Goal: Task Accomplishment & Management: Manage account settings

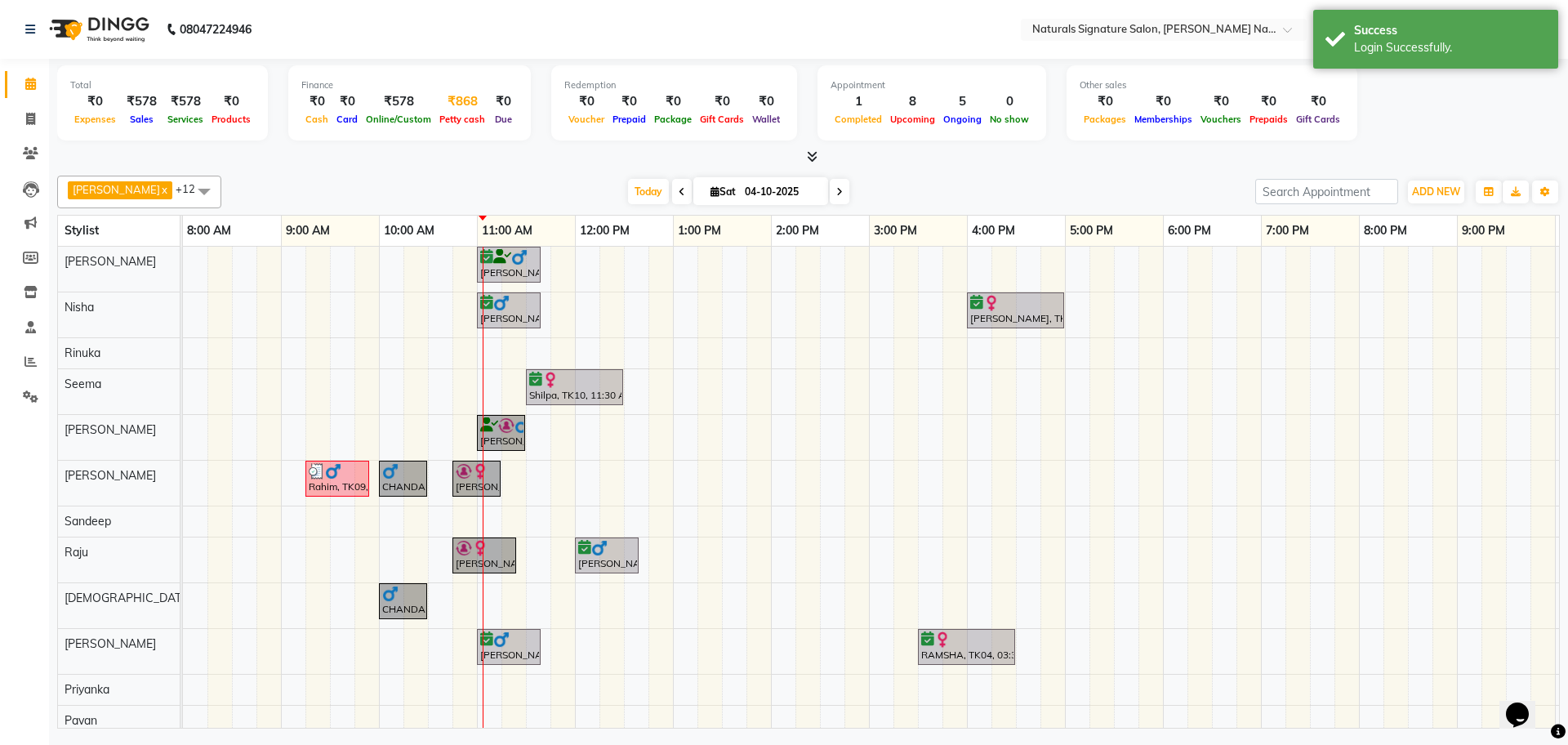
click at [451, 110] on div "Petty cash" at bounding box center [462, 118] width 54 height 17
click at [452, 114] on span "Petty cash" at bounding box center [462, 119] width 54 height 12
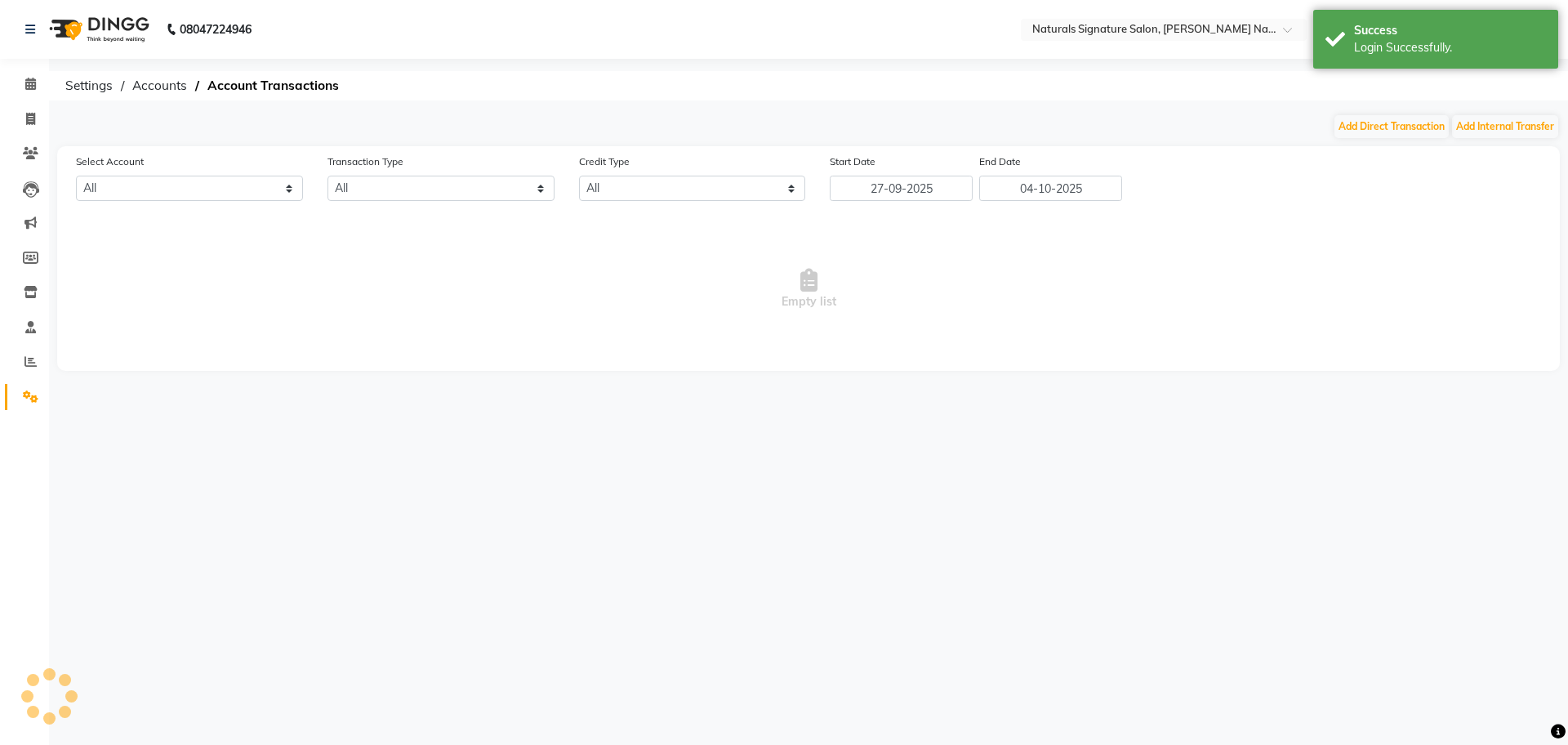
select select "5122"
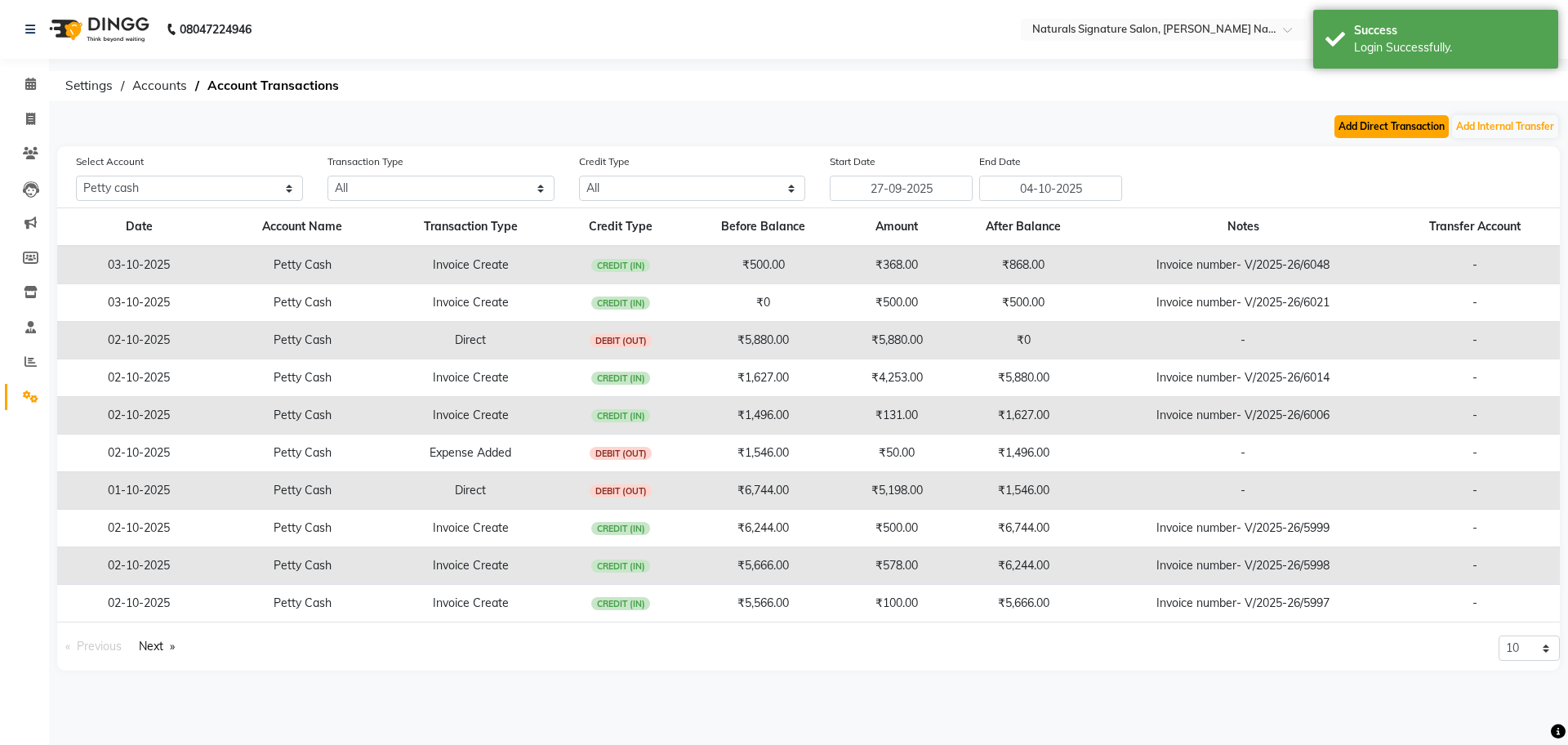
click at [1375, 130] on button "Add Direct Transaction" at bounding box center [1392, 126] width 114 height 23
select select "direct"
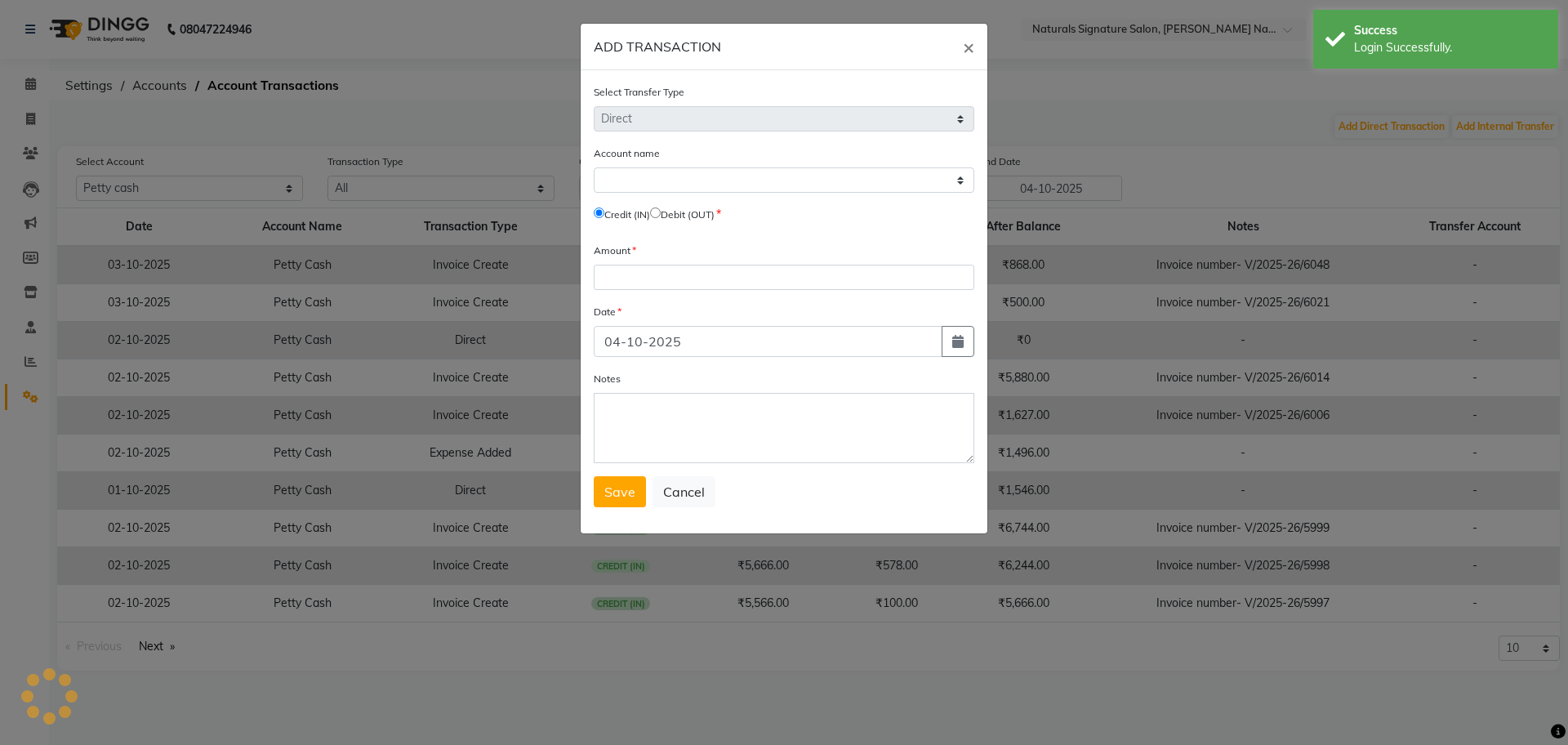
select select "5122"
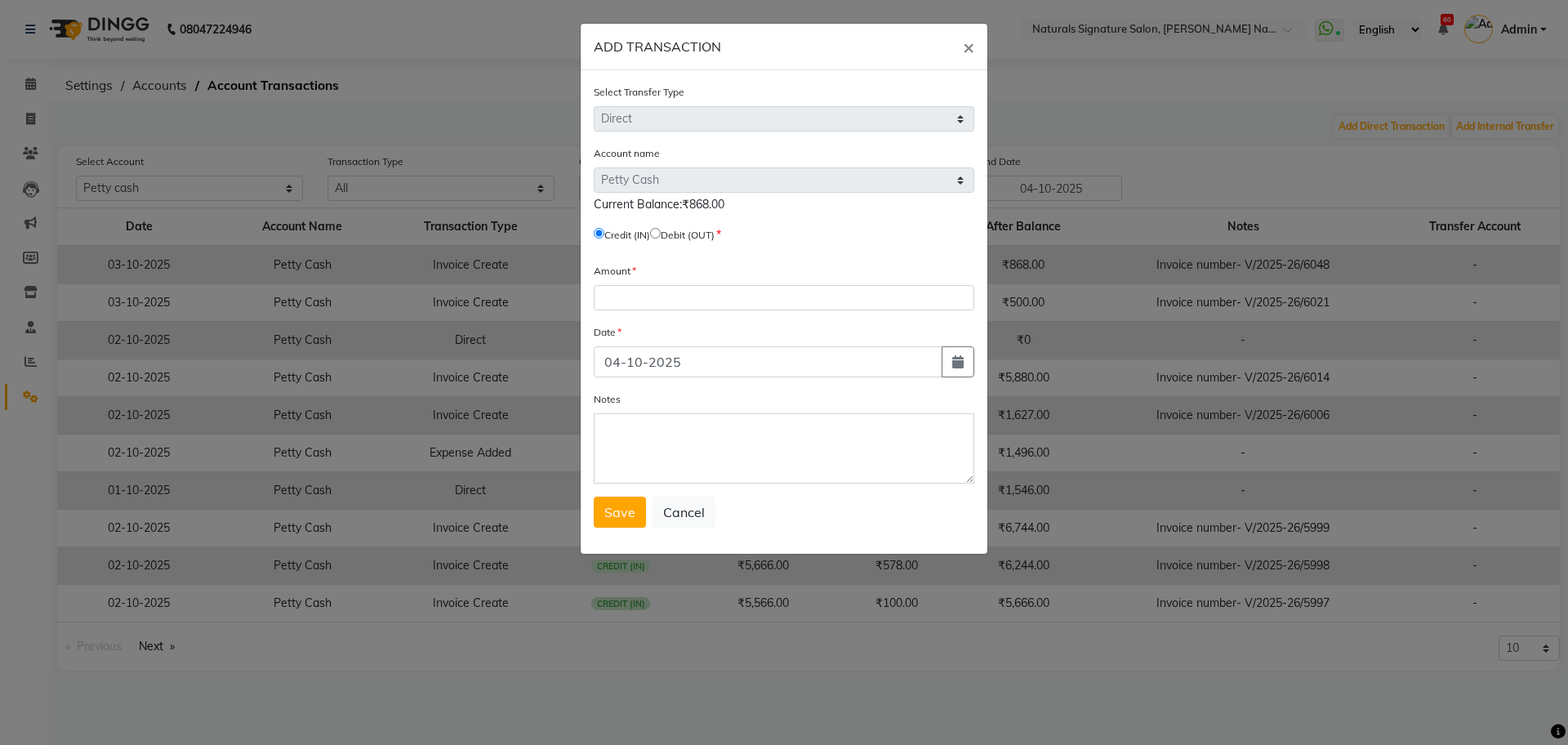
click at [661, 230] on input "radio" at bounding box center [656, 233] width 11 height 11
radio input "true"
click at [628, 294] on input "number" at bounding box center [784, 297] width 381 height 25
type input "868"
click at [620, 367] on input "04-10-2025" at bounding box center [769, 362] width 349 height 31
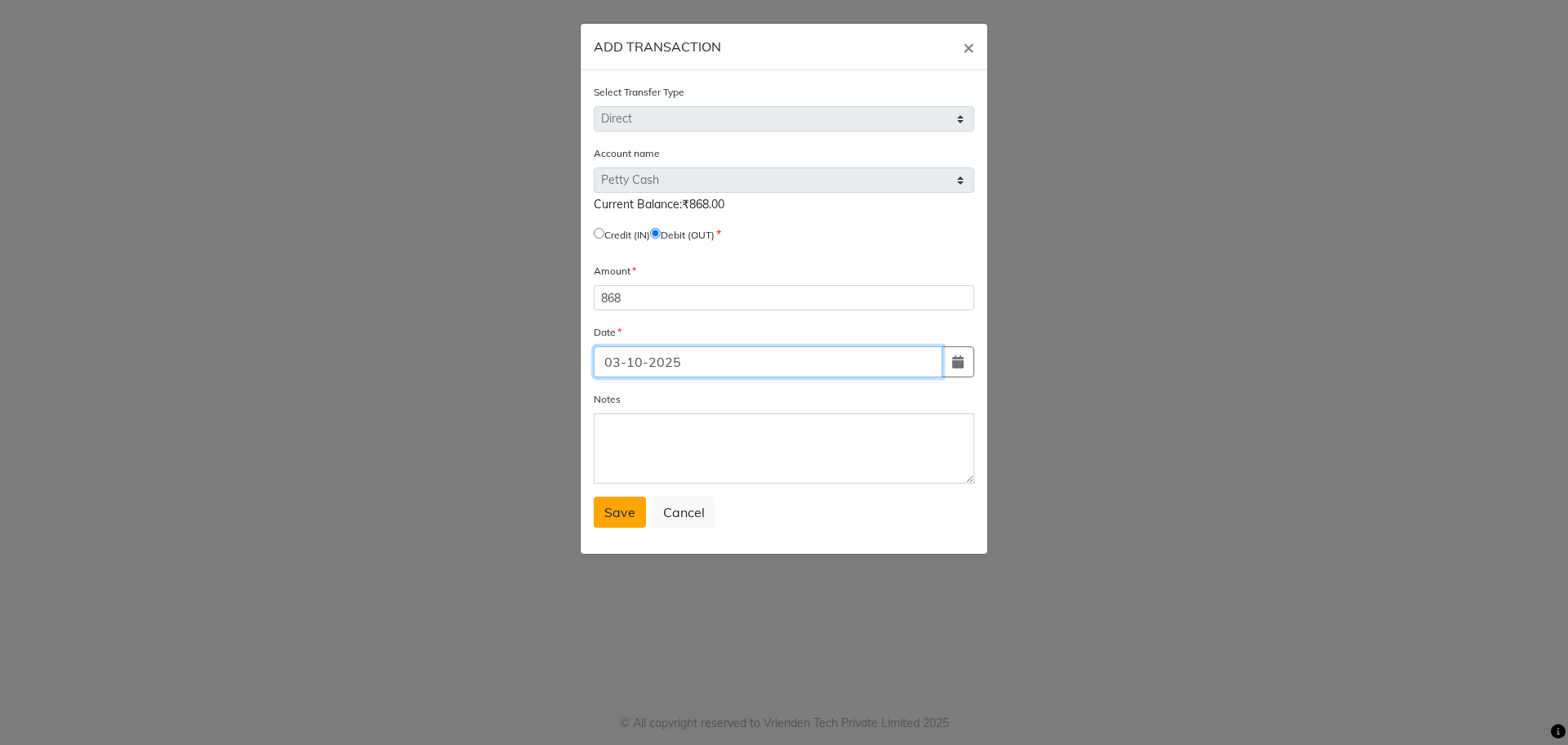
type input "03-10-2025"
click at [622, 511] on span "Save" at bounding box center [619, 512] width 31 height 16
click at [975, 53] on button "×" at bounding box center [968, 46] width 38 height 46
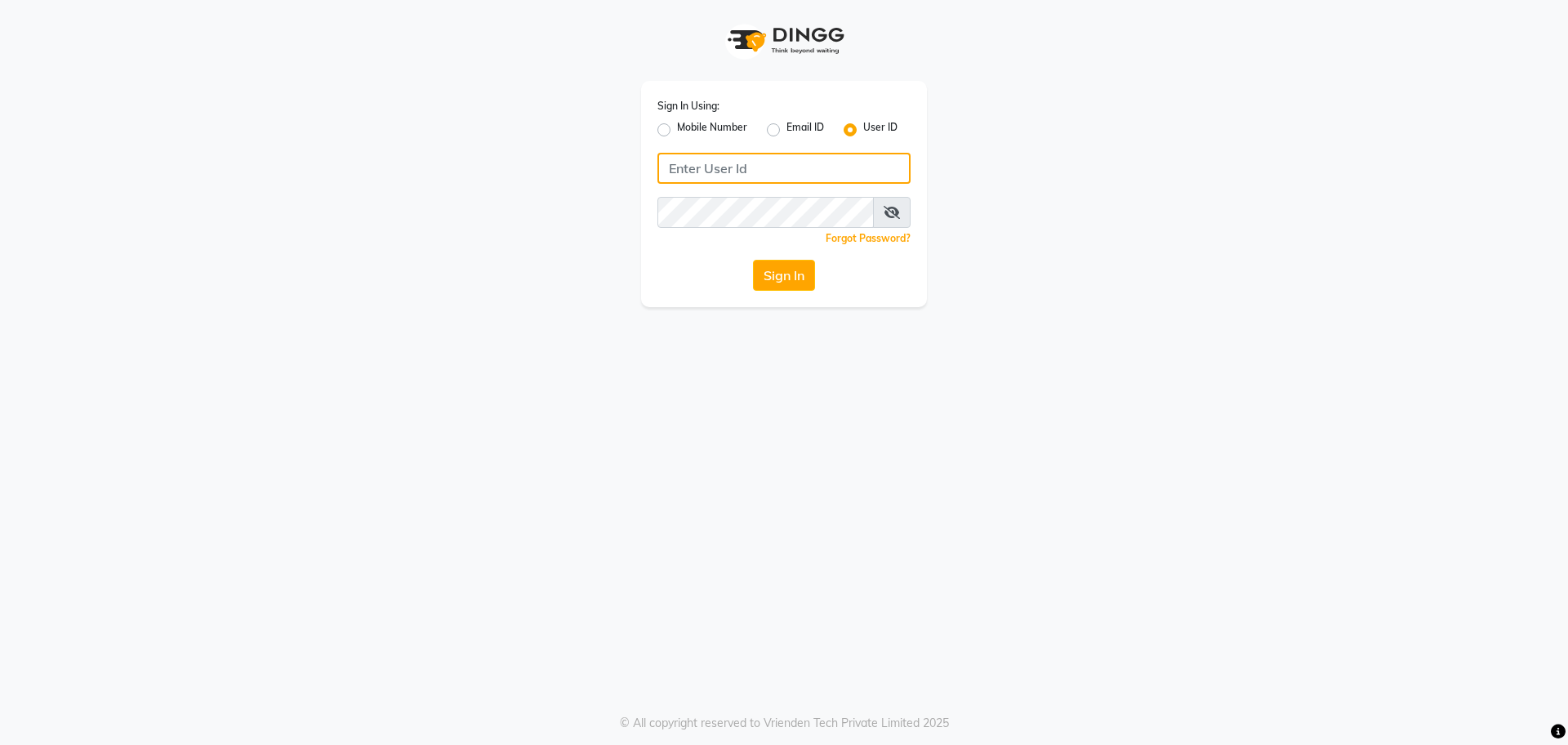
click at [704, 168] on input "Username" at bounding box center [784, 168] width 253 height 31
click at [704, 180] on input "Username" at bounding box center [784, 168] width 253 height 31
type input "naturals"
click at [785, 278] on button "Sign In" at bounding box center [784, 275] width 62 height 31
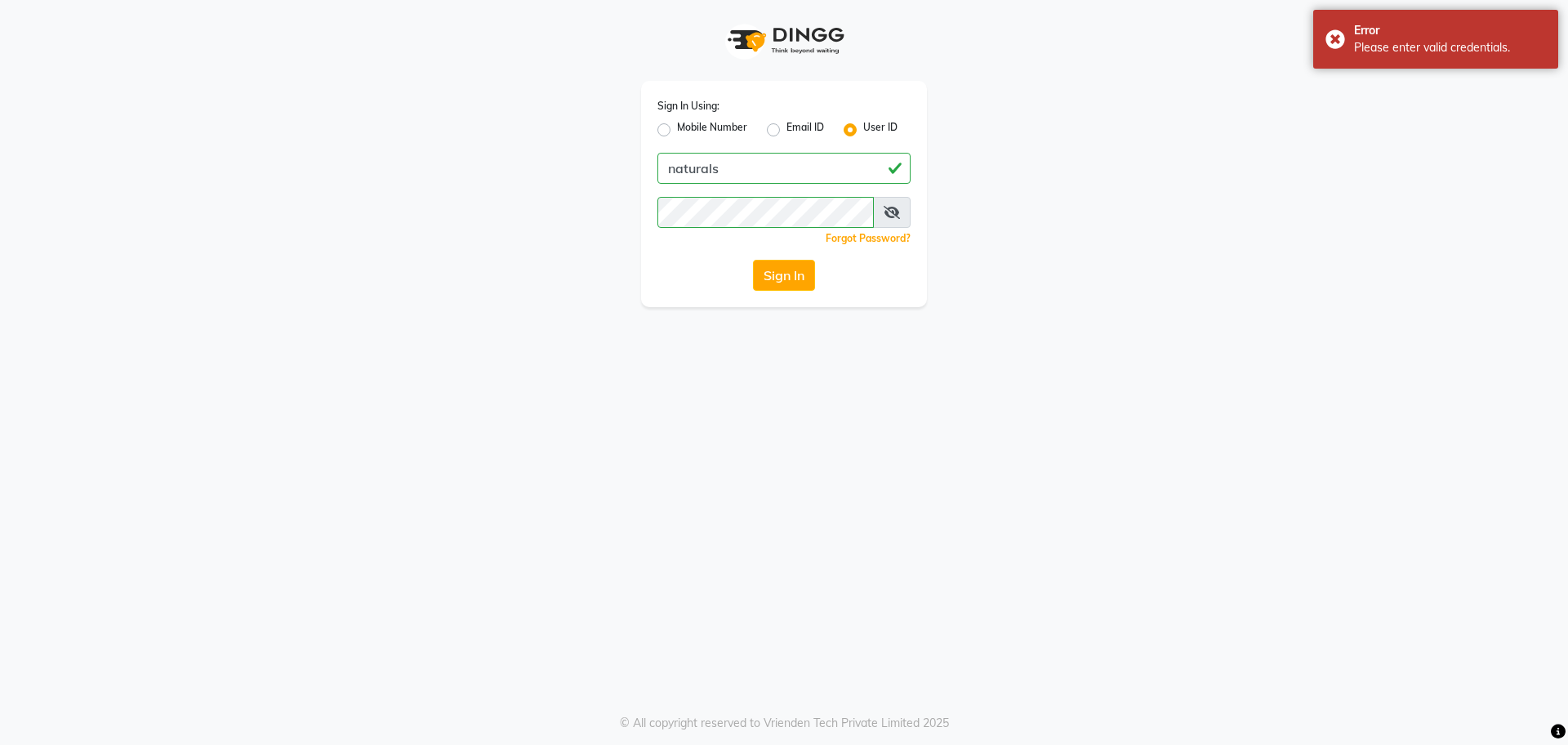
click at [896, 217] on icon at bounding box center [892, 212] width 16 height 13
click at [761, 291] on div "Sign In Using: Mobile Number Email ID User ID naturals Remember me Forgot Passw…" at bounding box center [784, 193] width 286 height 226
click at [769, 288] on button "Sign In" at bounding box center [784, 275] width 62 height 31
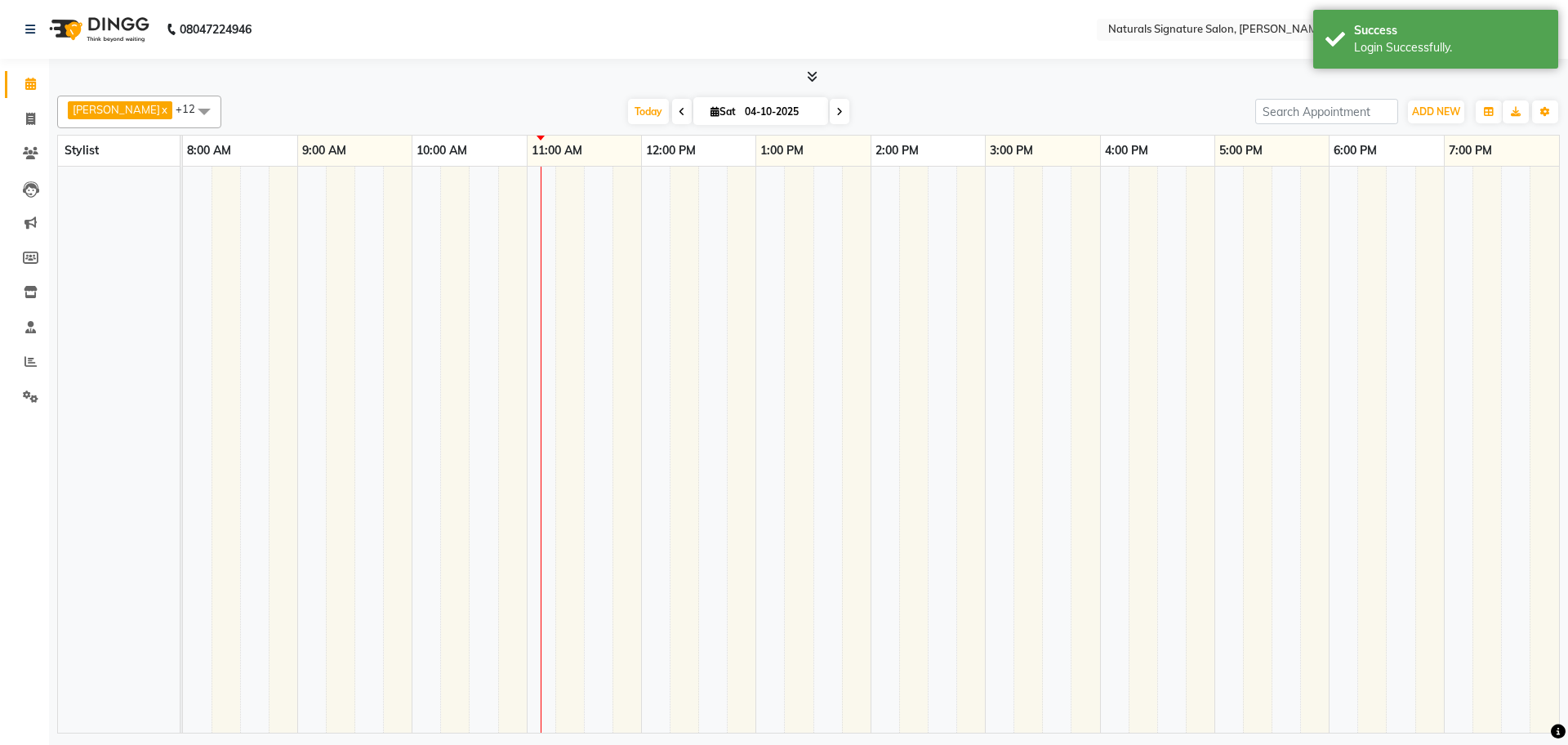
select select "en"
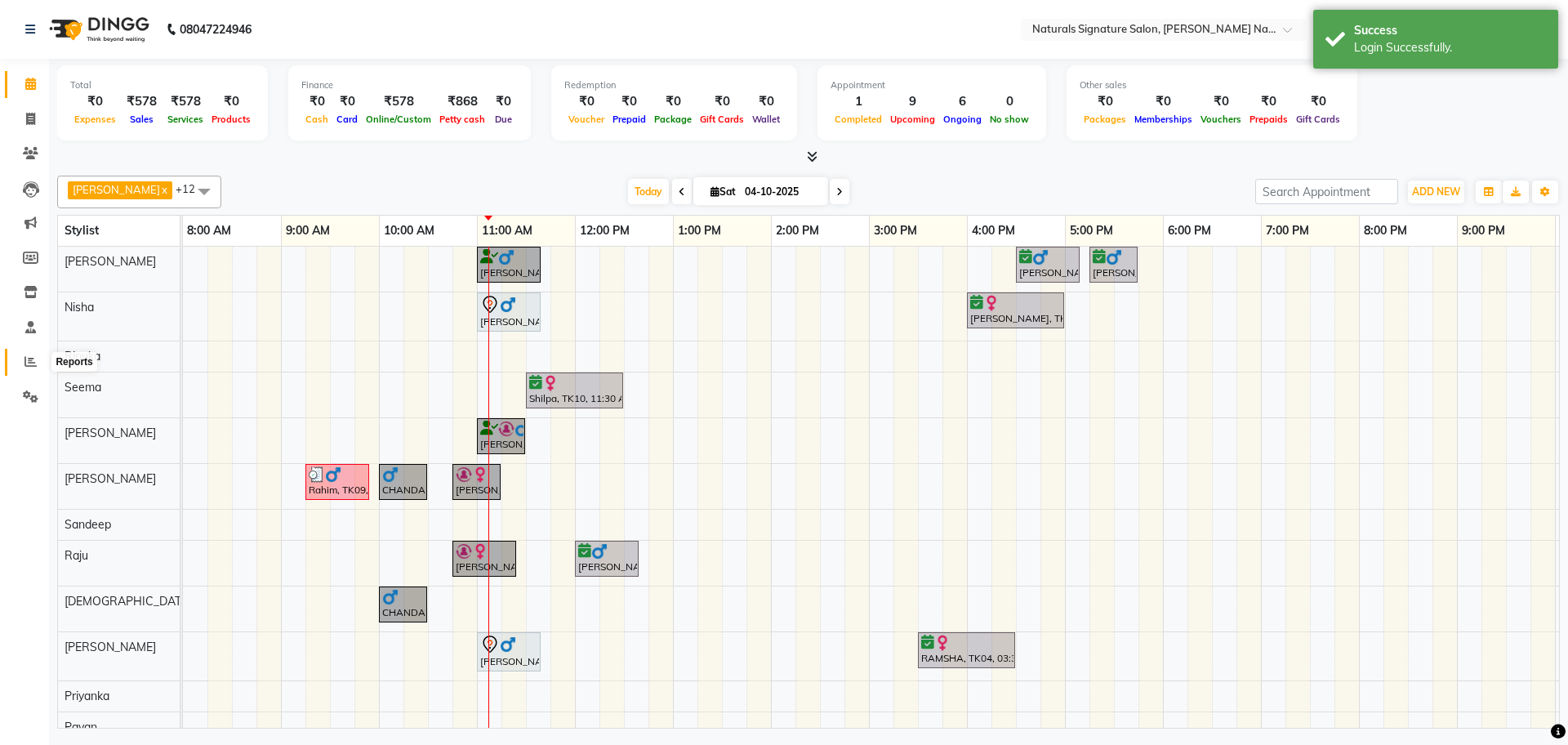
click at [32, 364] on icon at bounding box center [31, 362] width 13 height 13
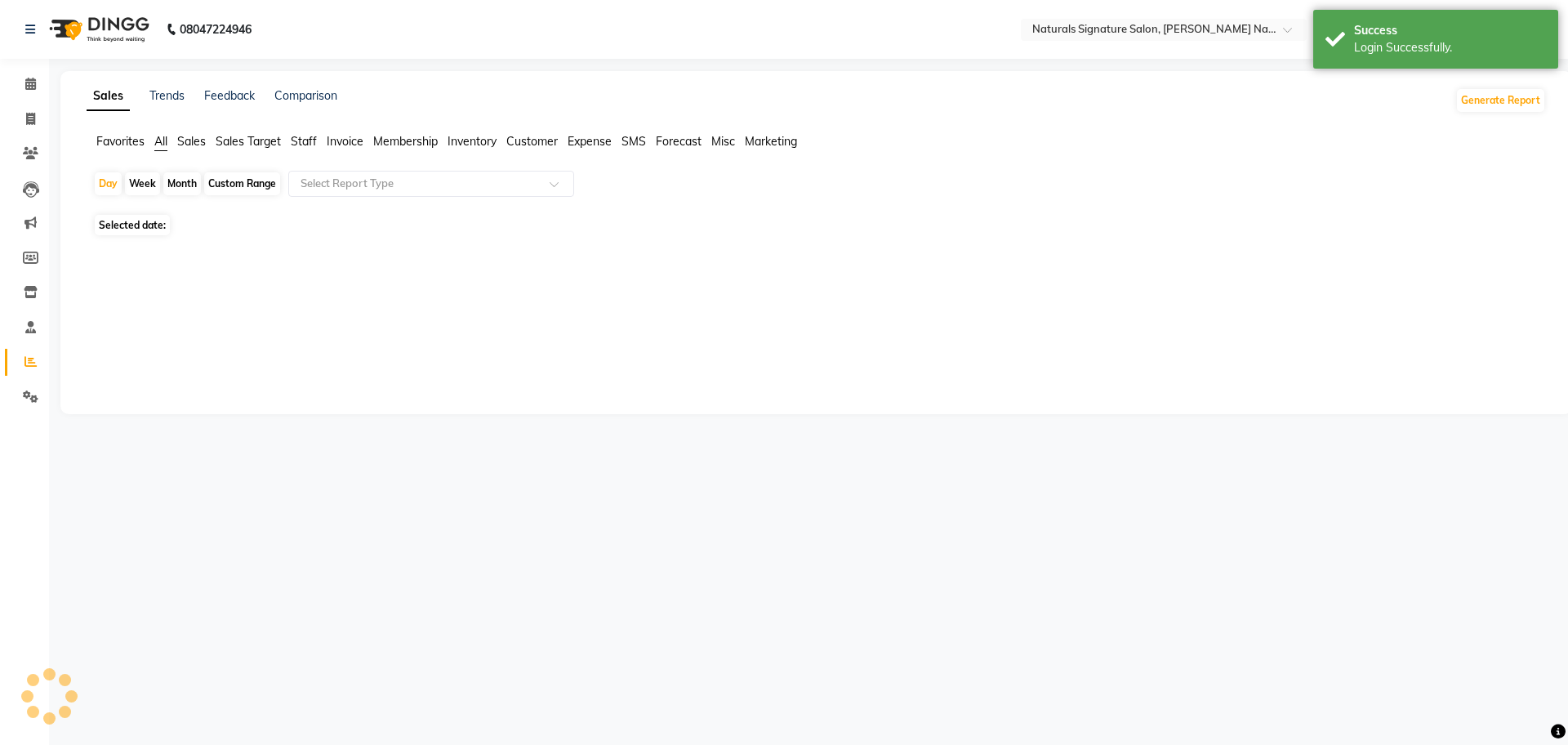
click at [308, 135] on span "Staff" at bounding box center [304, 141] width 26 height 14
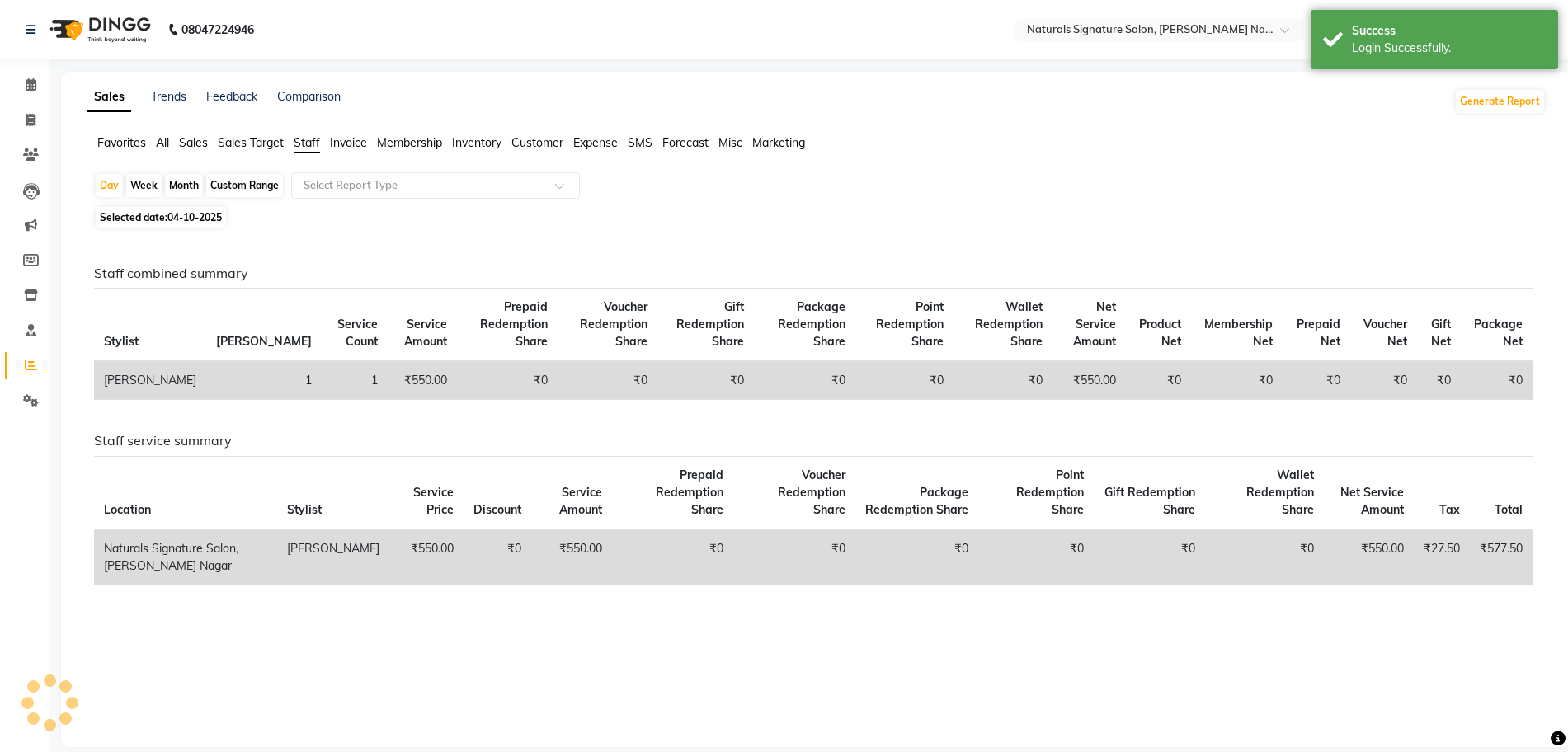
click at [208, 220] on span "04-10-2025" at bounding box center [195, 217] width 55 height 13
select select "10"
select select "2025"
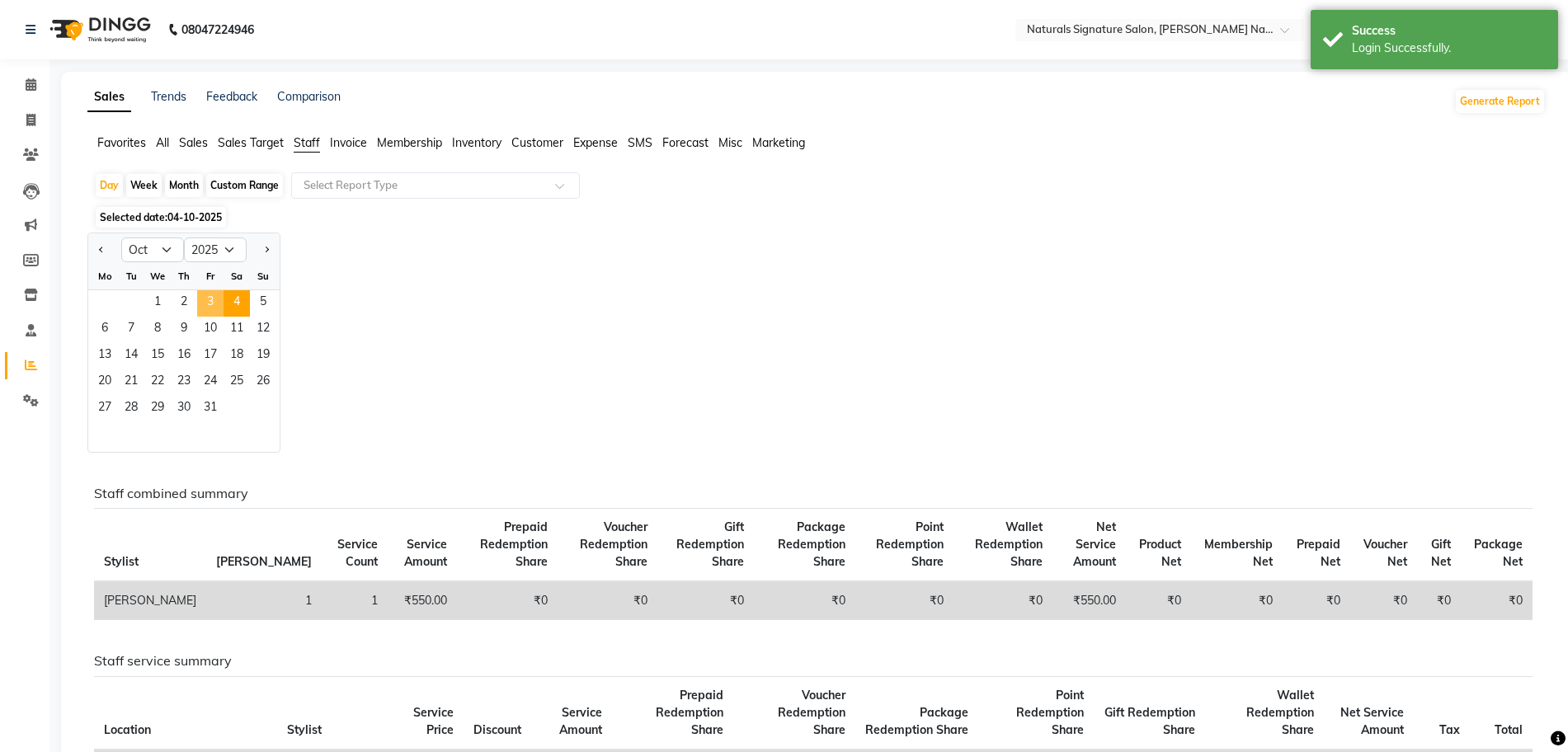
click at [212, 307] on span "3" at bounding box center [210, 303] width 26 height 26
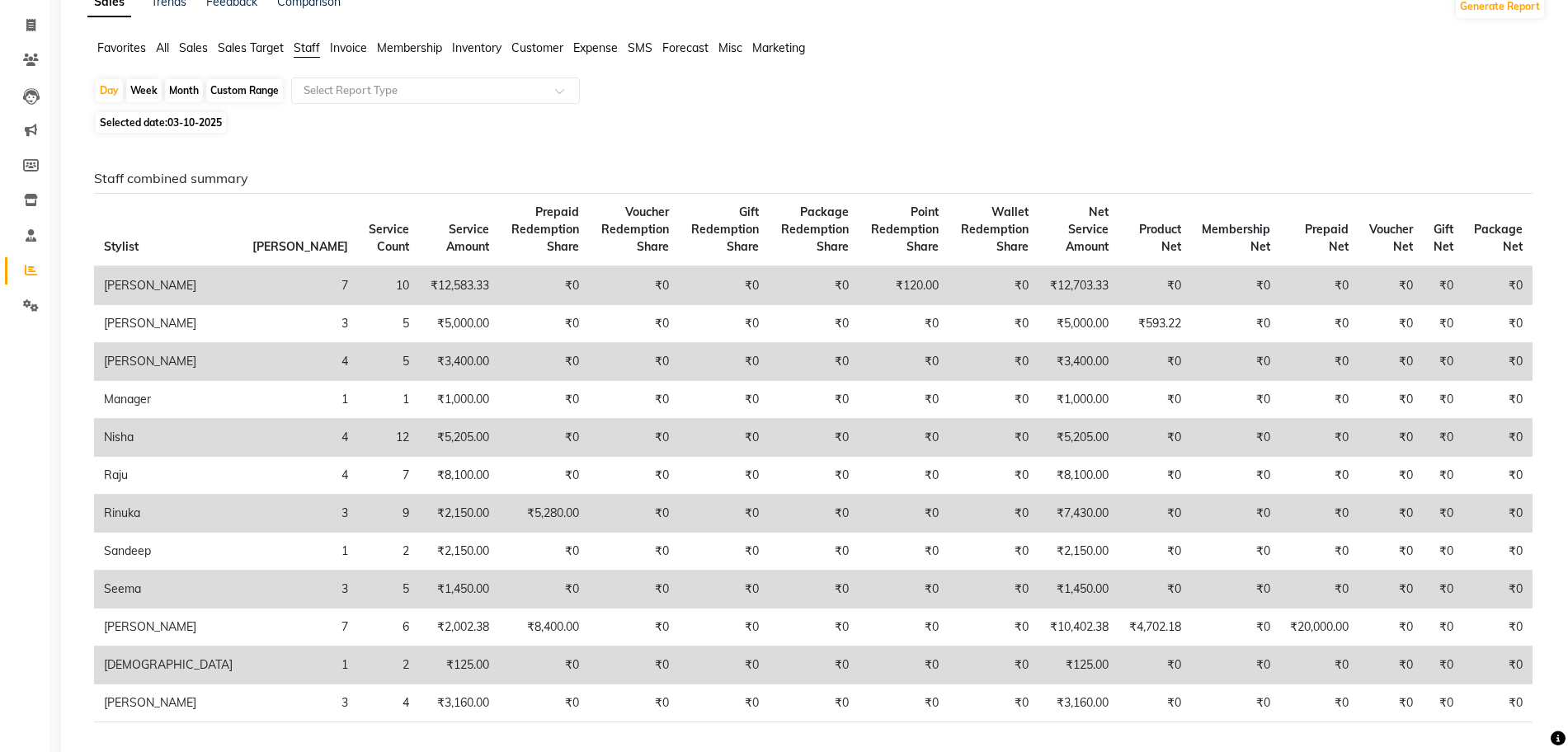
scroll to position [123, 0]
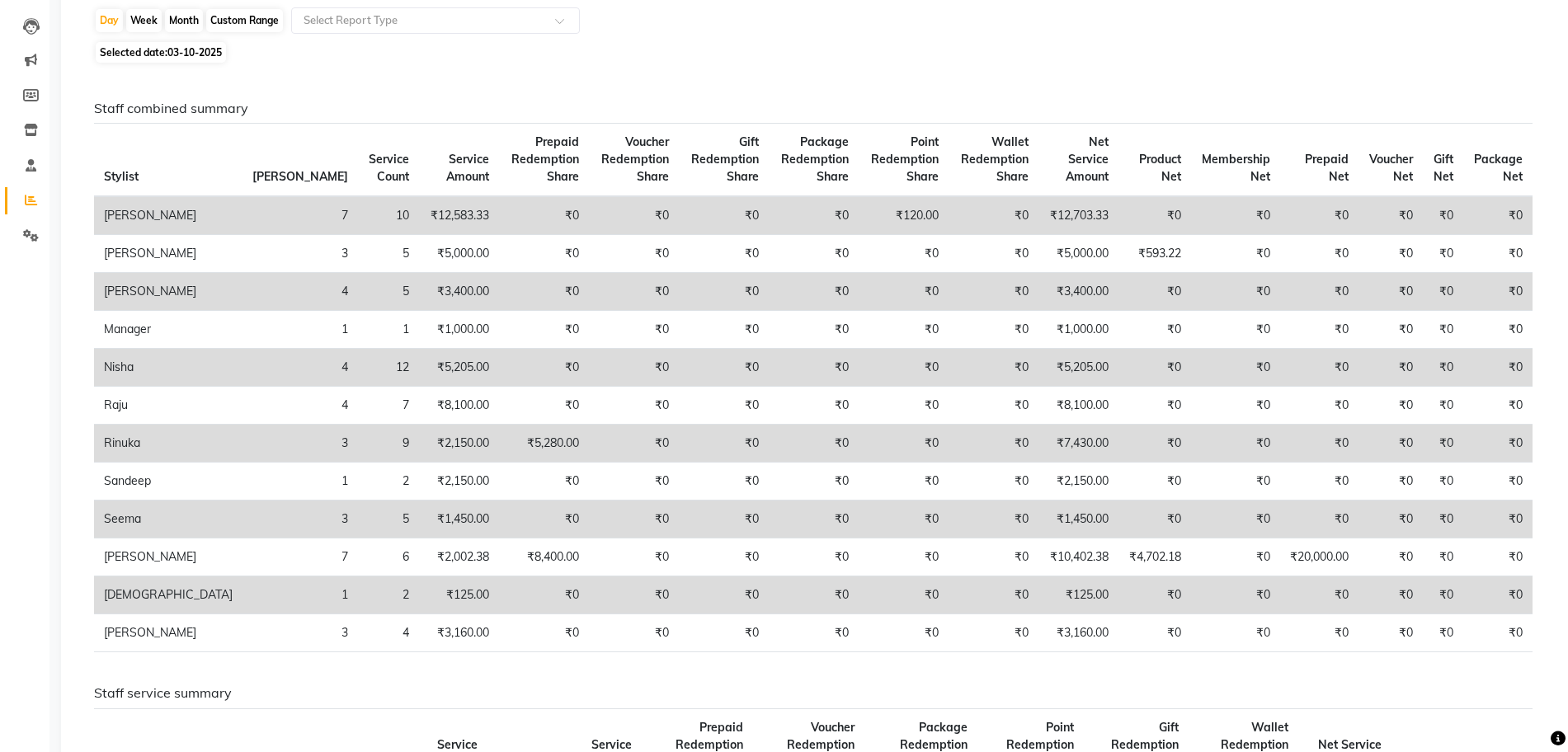
click at [967, 59] on div "Selected date: 03-10-2025" at bounding box center [820, 52] width 1452 height 17
click at [178, 55] on span "03-10-2025" at bounding box center [195, 53] width 55 height 13
select select "10"
select select "2025"
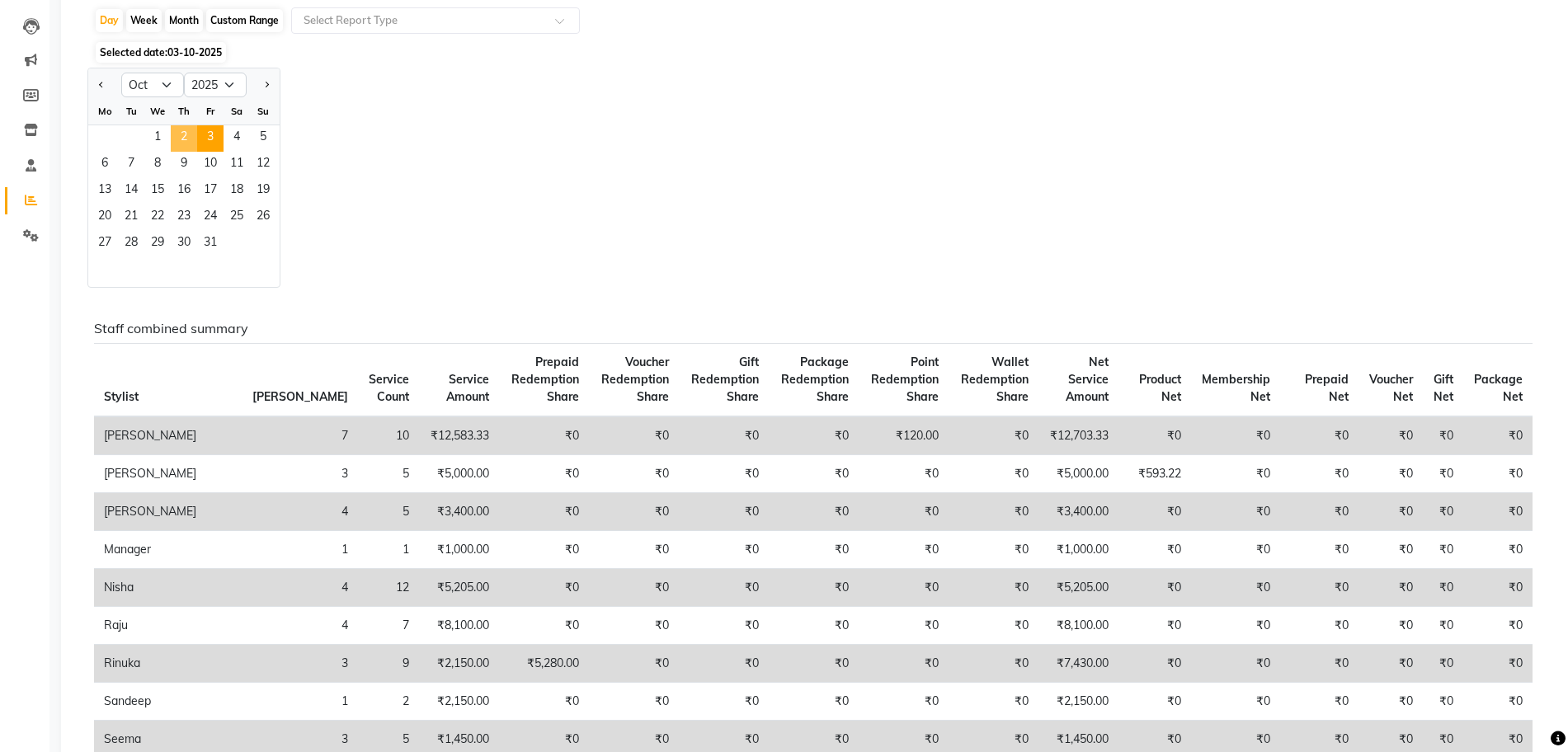
click at [185, 141] on span "2" at bounding box center [184, 138] width 26 height 26
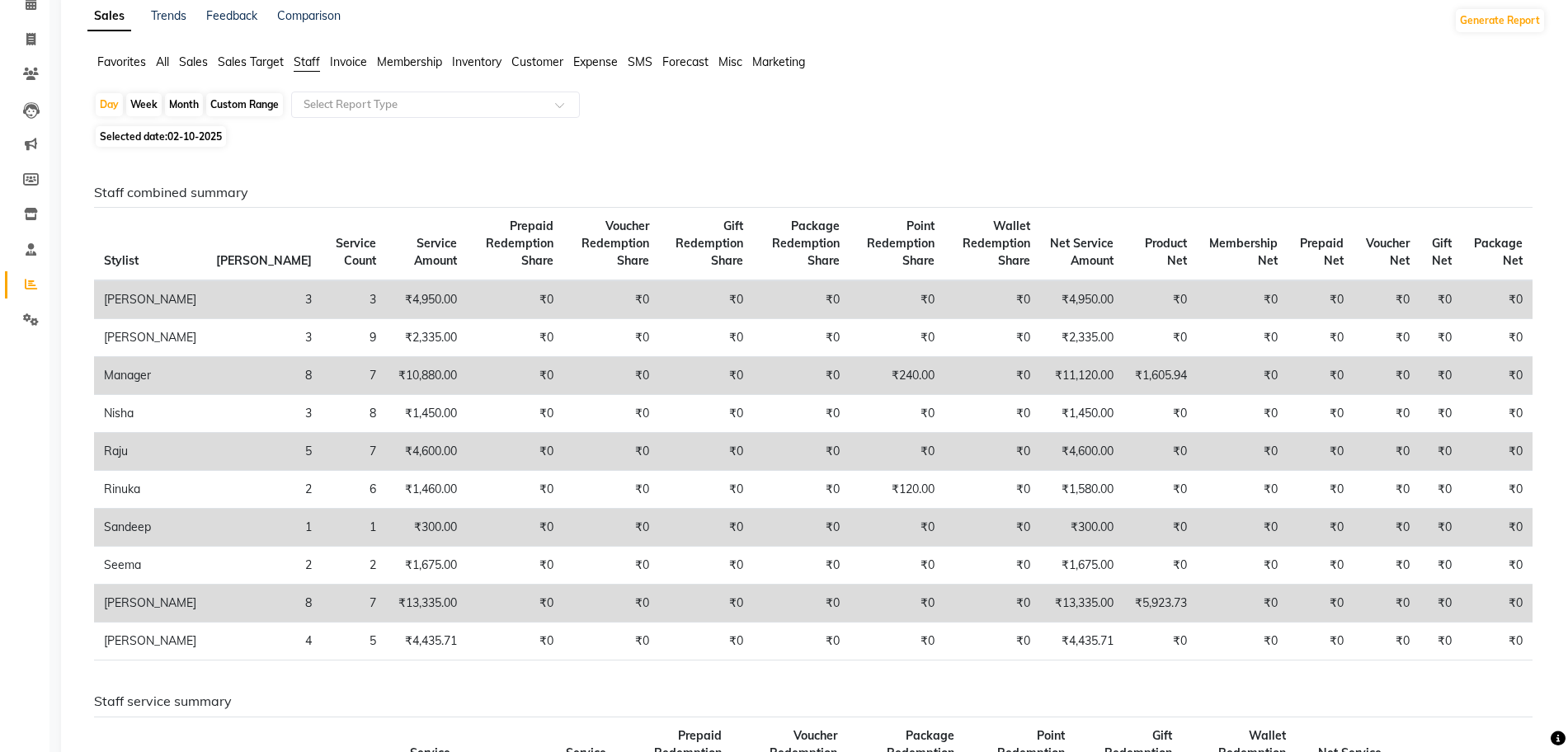
scroll to position [82, 0]
click at [202, 136] on span "02-10-2025" at bounding box center [195, 135] width 55 height 13
select select "10"
select select "2025"
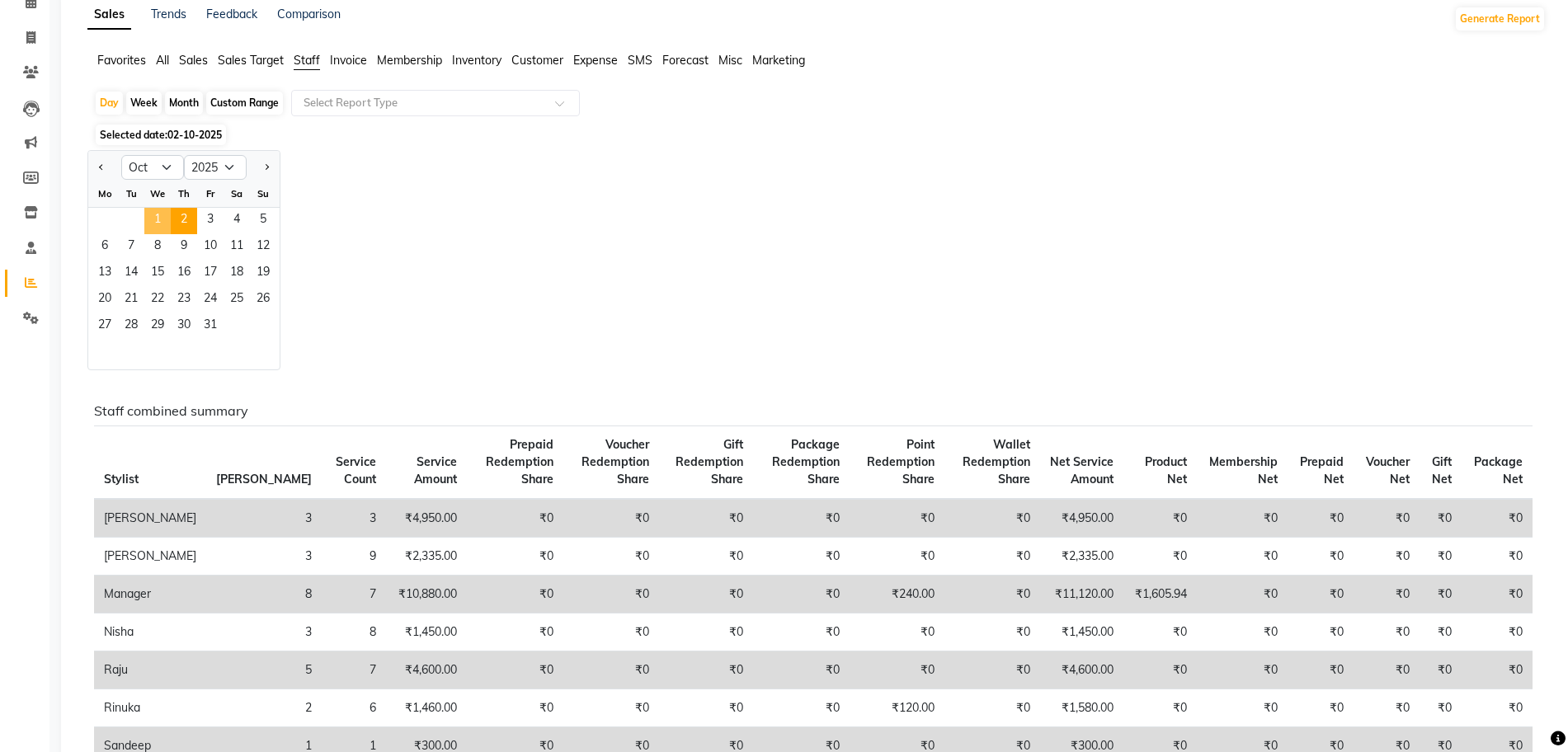
click at [153, 222] on span "1" at bounding box center [157, 221] width 26 height 26
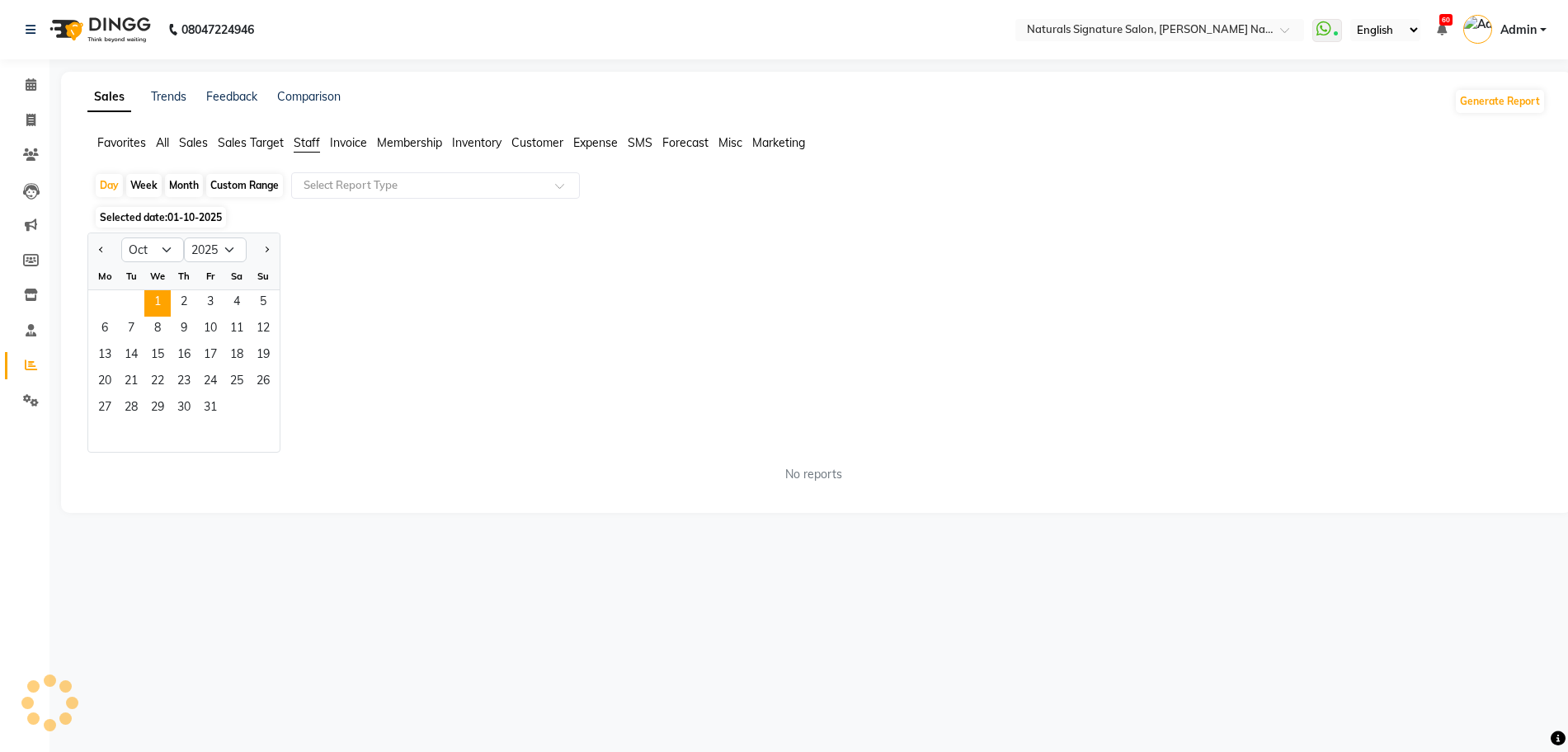
scroll to position [0, 0]
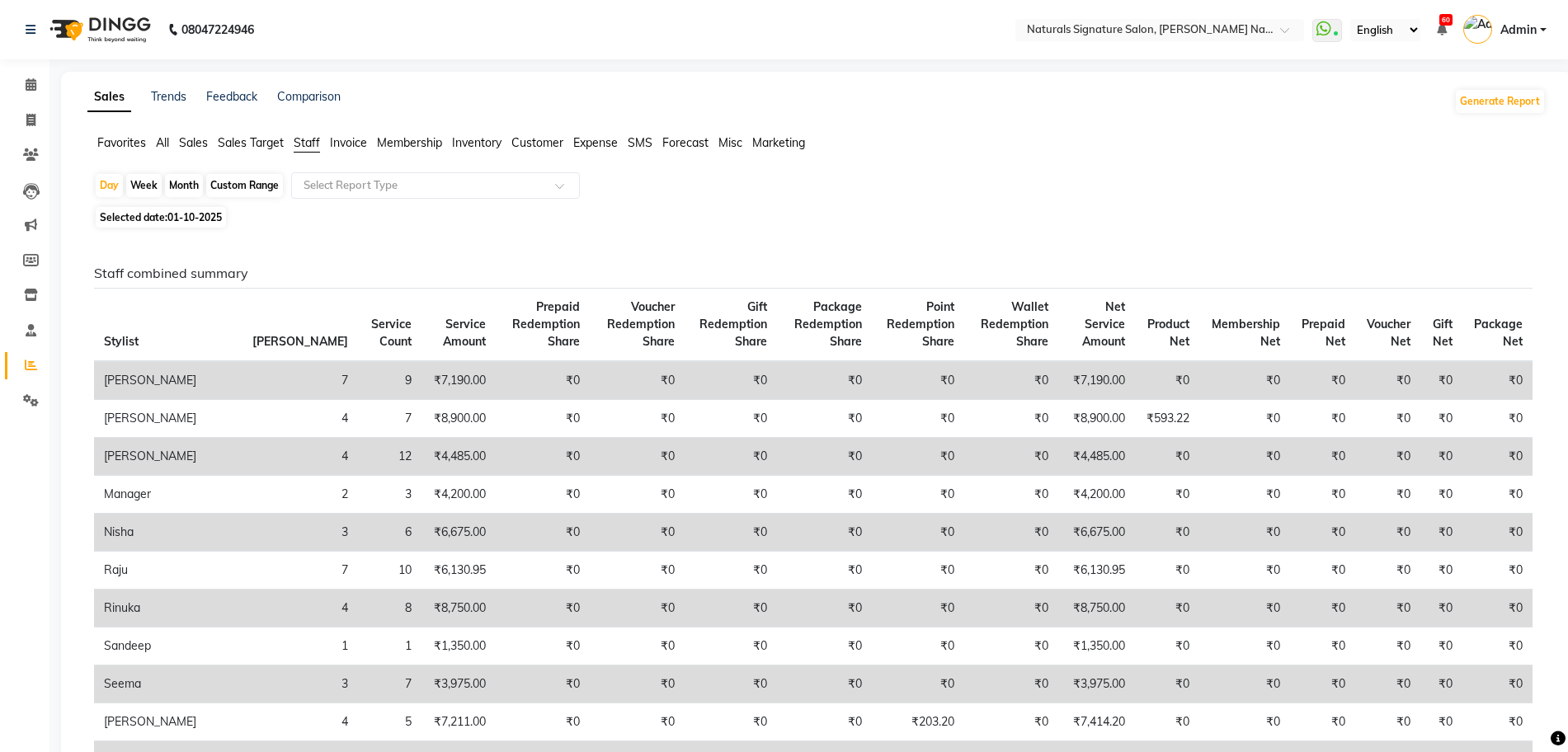
click at [194, 214] on span "01-10-2025" at bounding box center [195, 217] width 55 height 13
select select "10"
select select "2025"
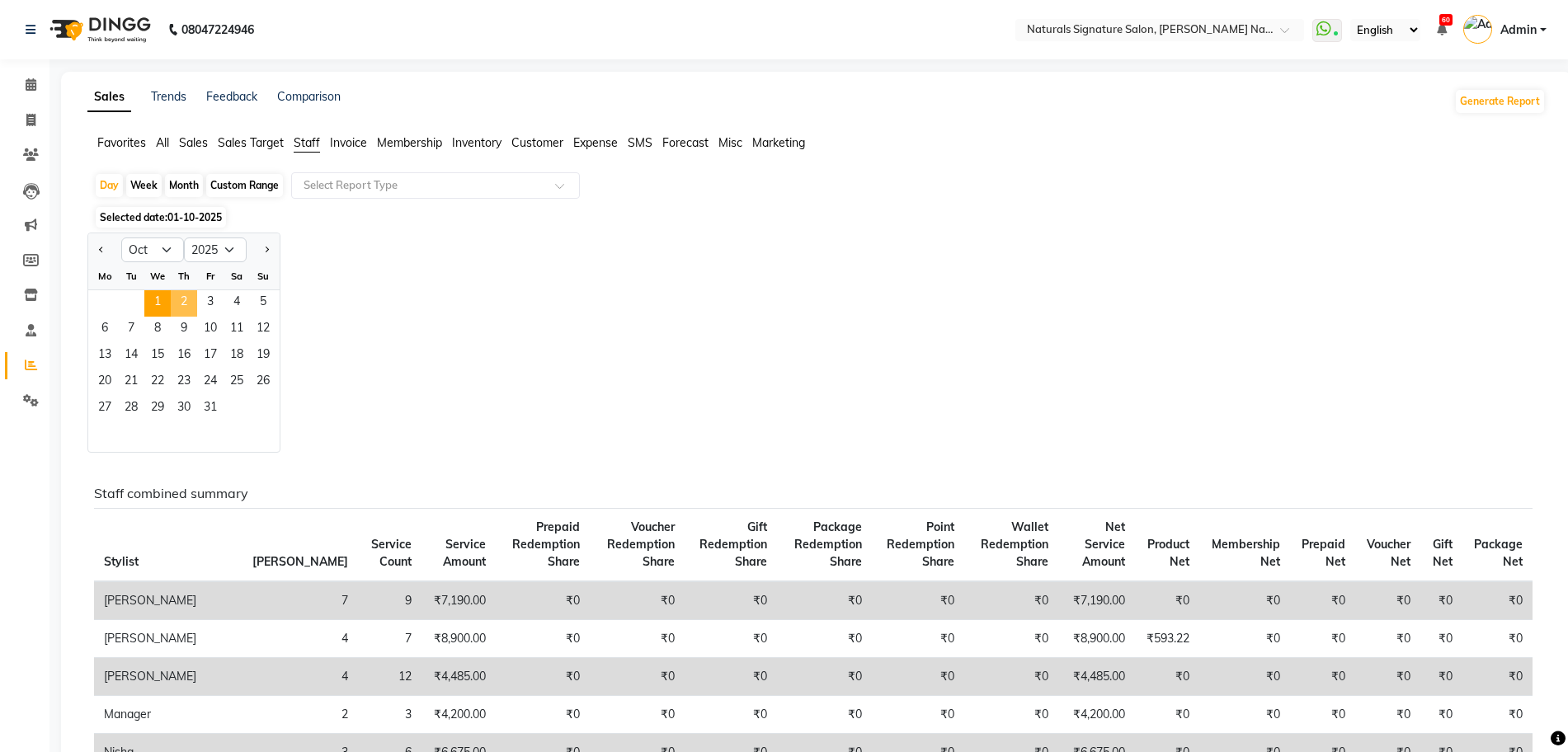
click at [184, 299] on span "2" at bounding box center [184, 303] width 26 height 26
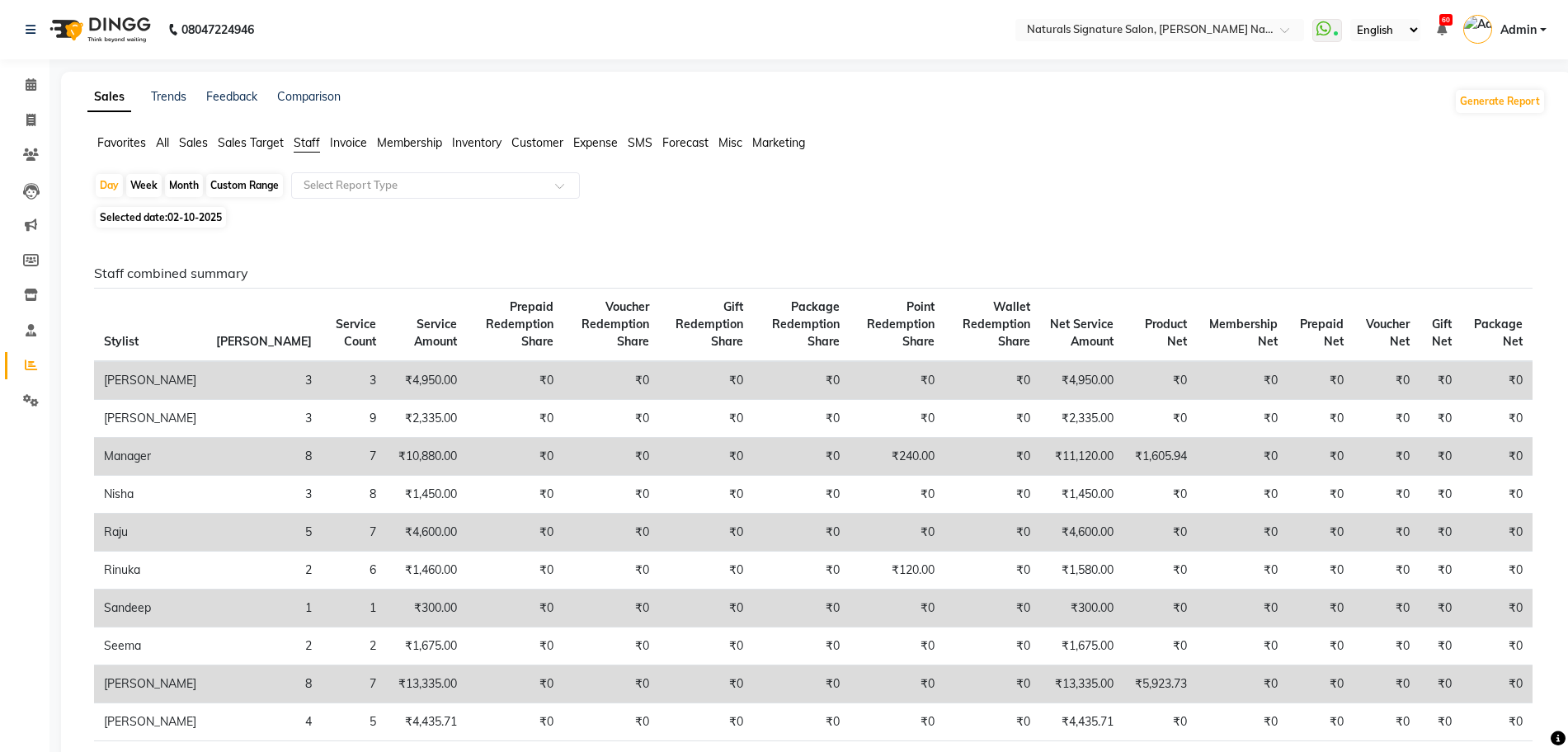
click at [1037, 209] on div "Selected date: [DATE]" at bounding box center [820, 217] width 1452 height 17
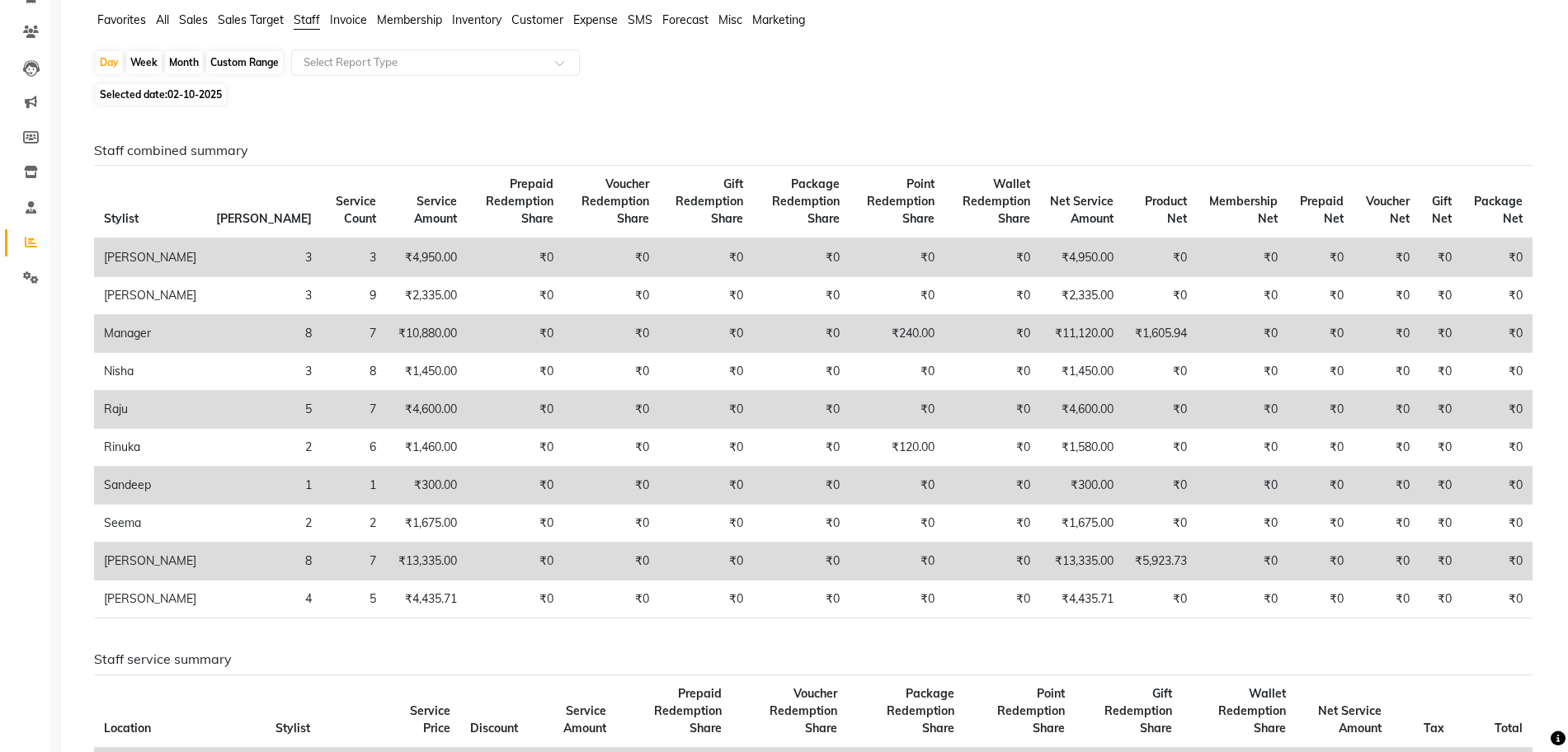
scroll to position [123, 0]
click at [205, 89] on span "02-10-2025" at bounding box center [195, 94] width 55 height 13
select select "10"
select select "2025"
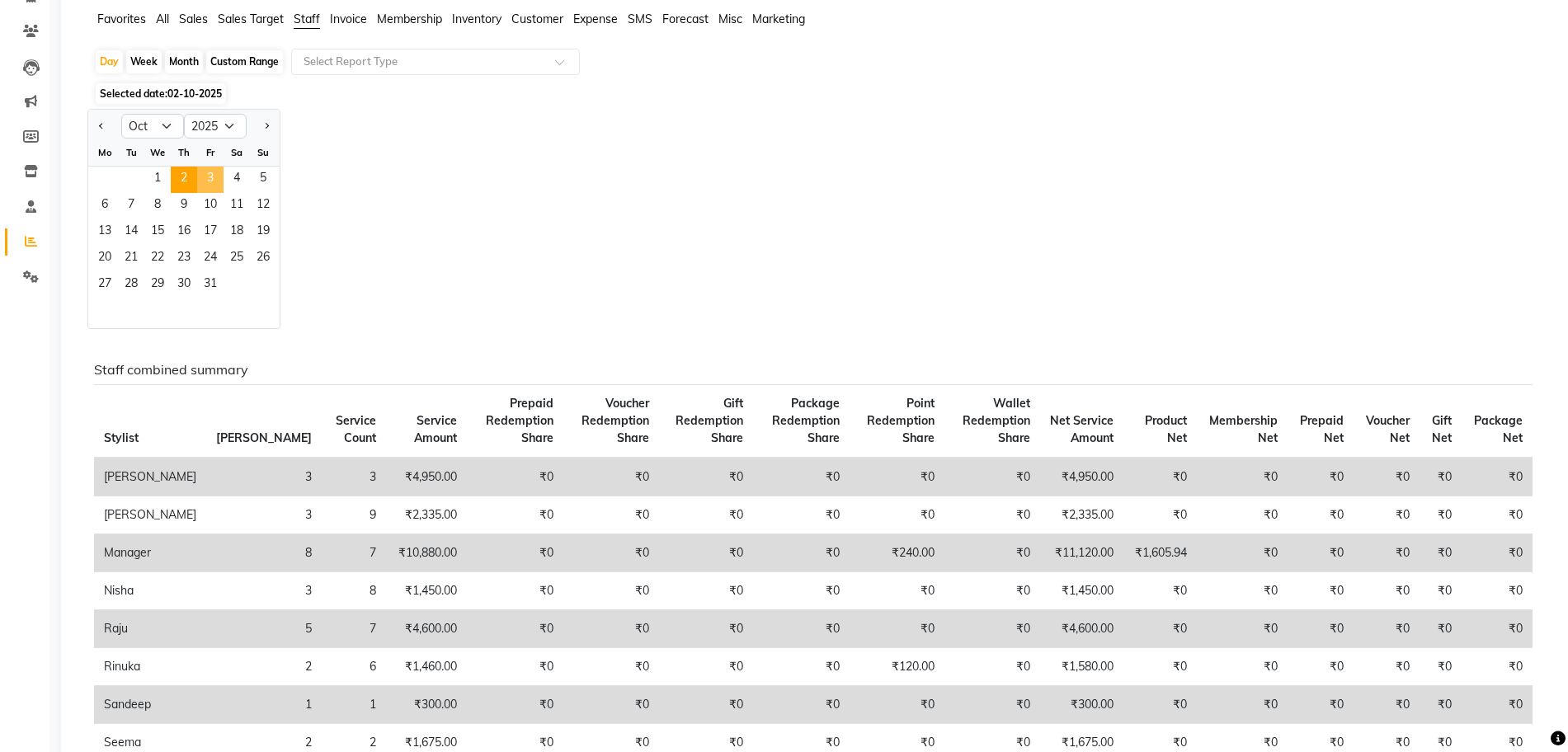
click at [209, 182] on span "3" at bounding box center [210, 179] width 26 height 26
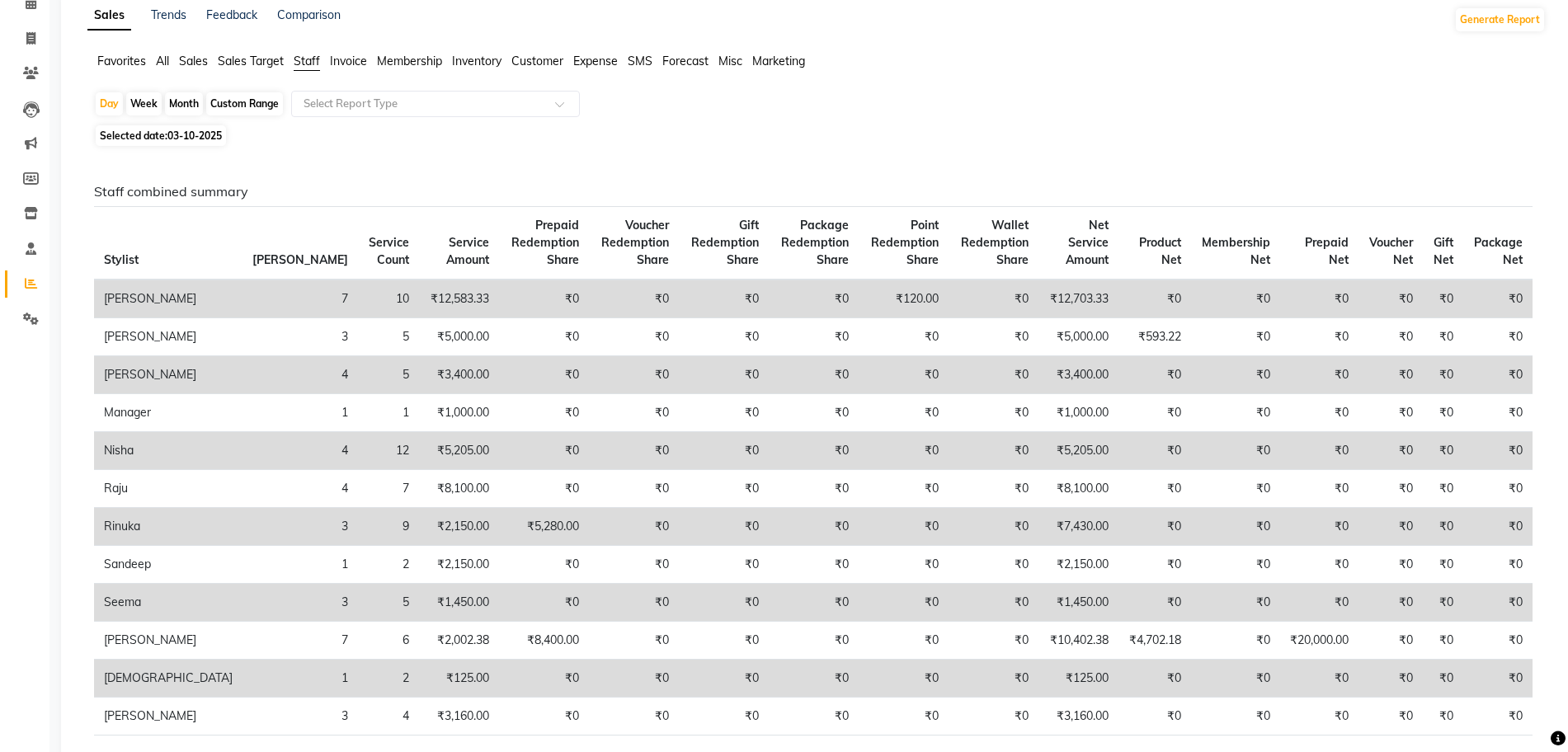
scroll to position [82, 0]
click at [362, 103] on input "text" at bounding box center [419, 103] width 237 height 16
click at [357, 109] on input "text" at bounding box center [419, 103] width 237 height 16
click at [355, 104] on input "text" at bounding box center [419, 103] width 237 height 16
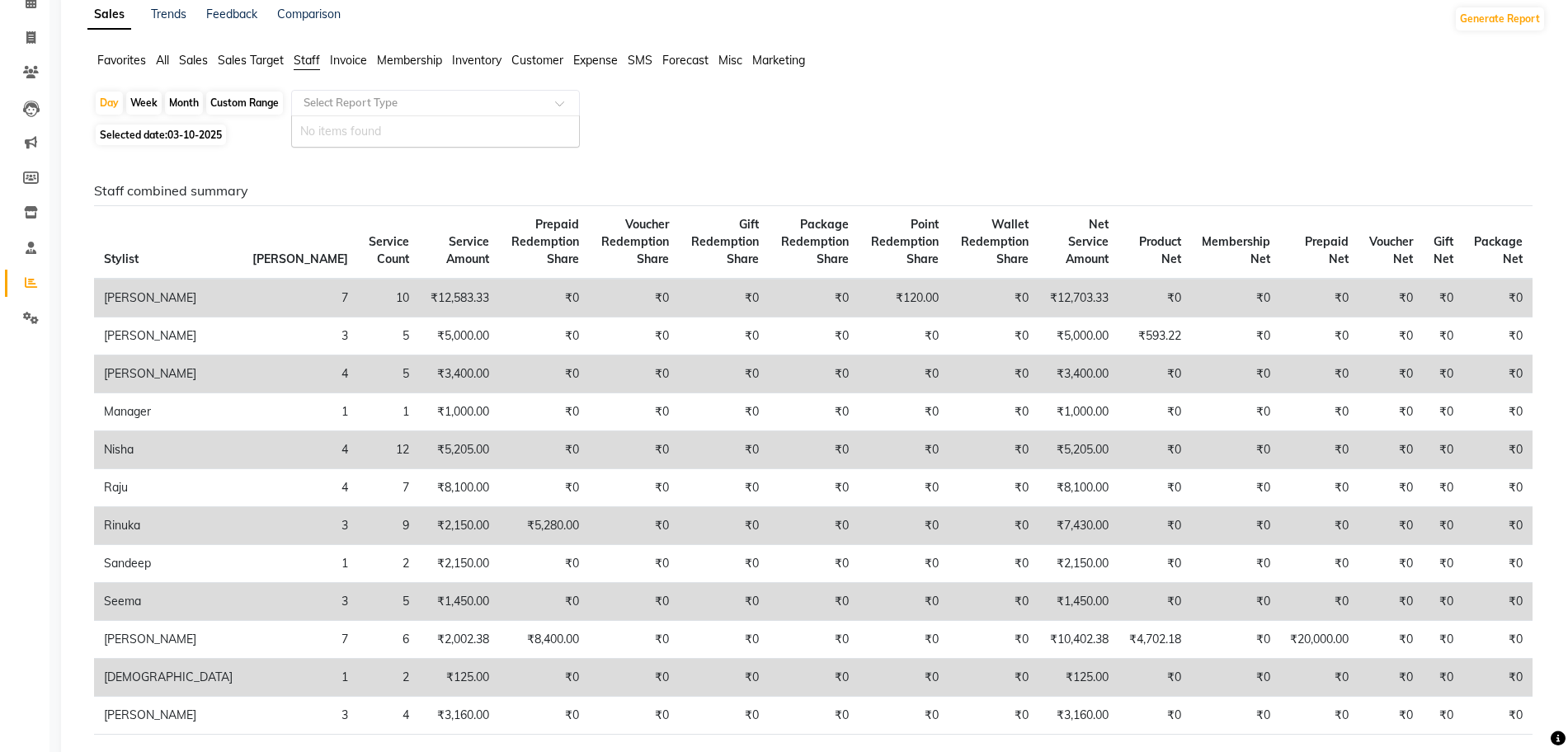
click at [357, 99] on input "text" at bounding box center [419, 103] width 237 height 16
click at [345, 59] on span "Invoice" at bounding box center [348, 60] width 37 height 15
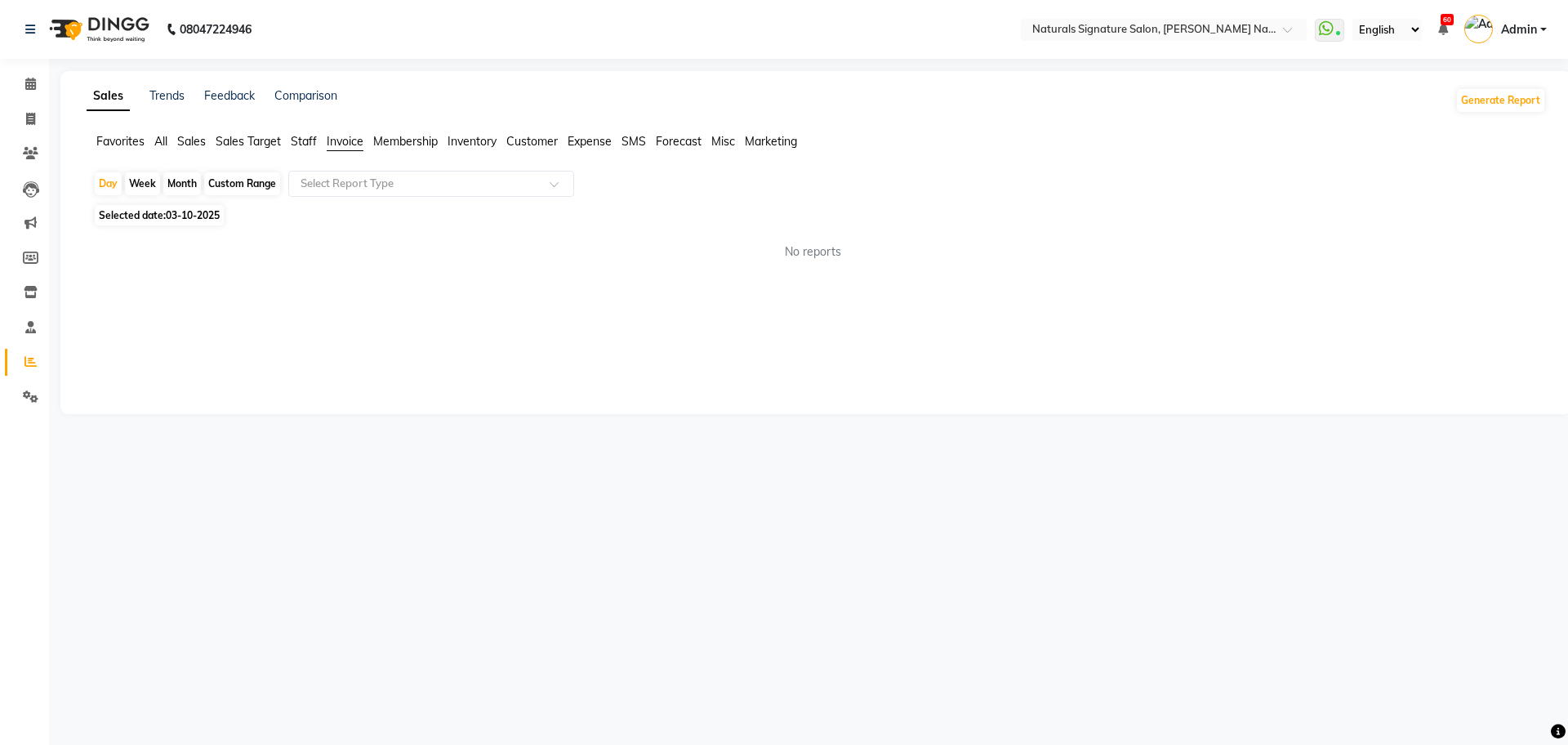
click at [303, 138] on span "Staff" at bounding box center [304, 141] width 26 height 14
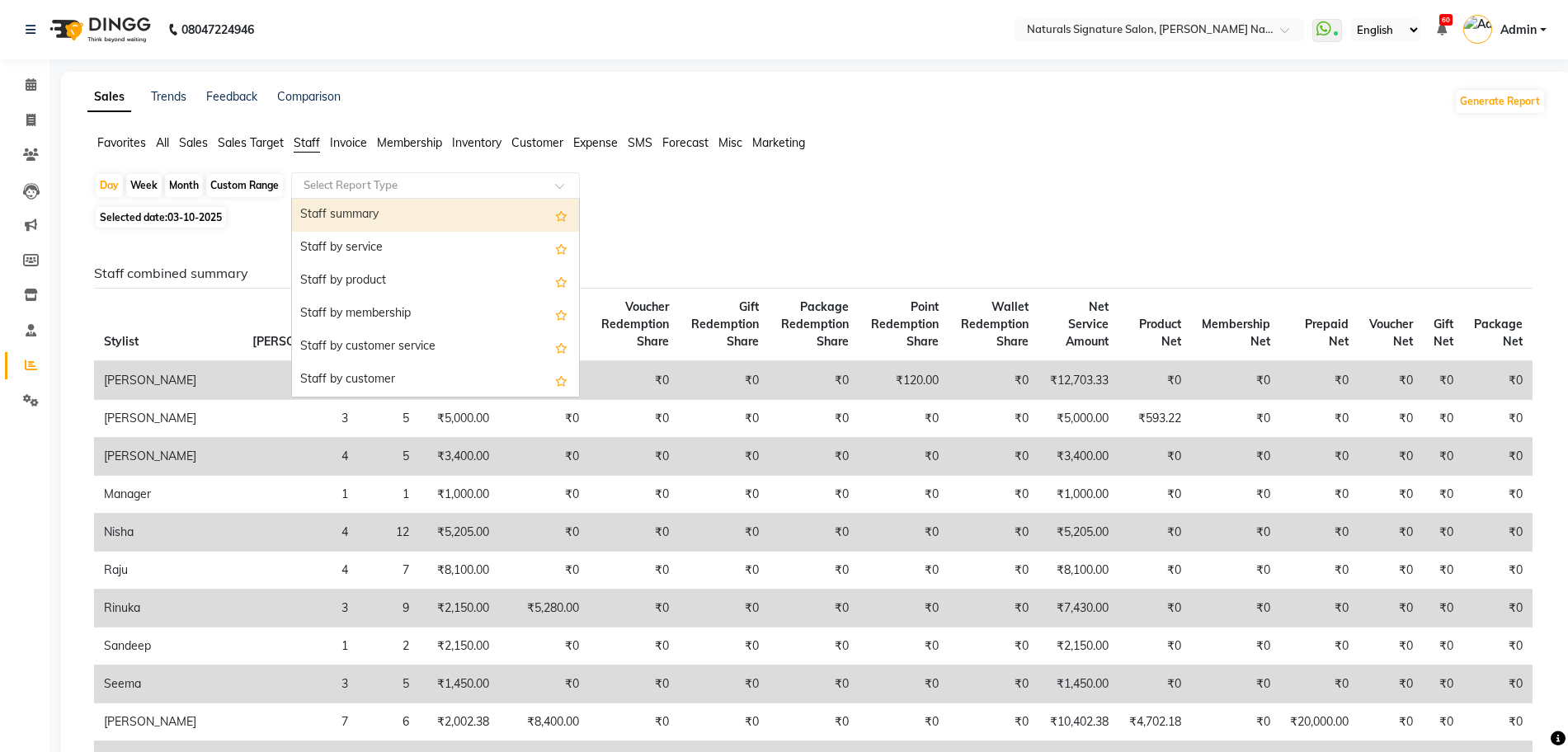
click at [334, 174] on div "Select Report Type" at bounding box center [436, 185] width 289 height 26
click at [343, 212] on div "Staff summary" at bounding box center [436, 215] width 287 height 33
select select "full_report"
select select "csv"
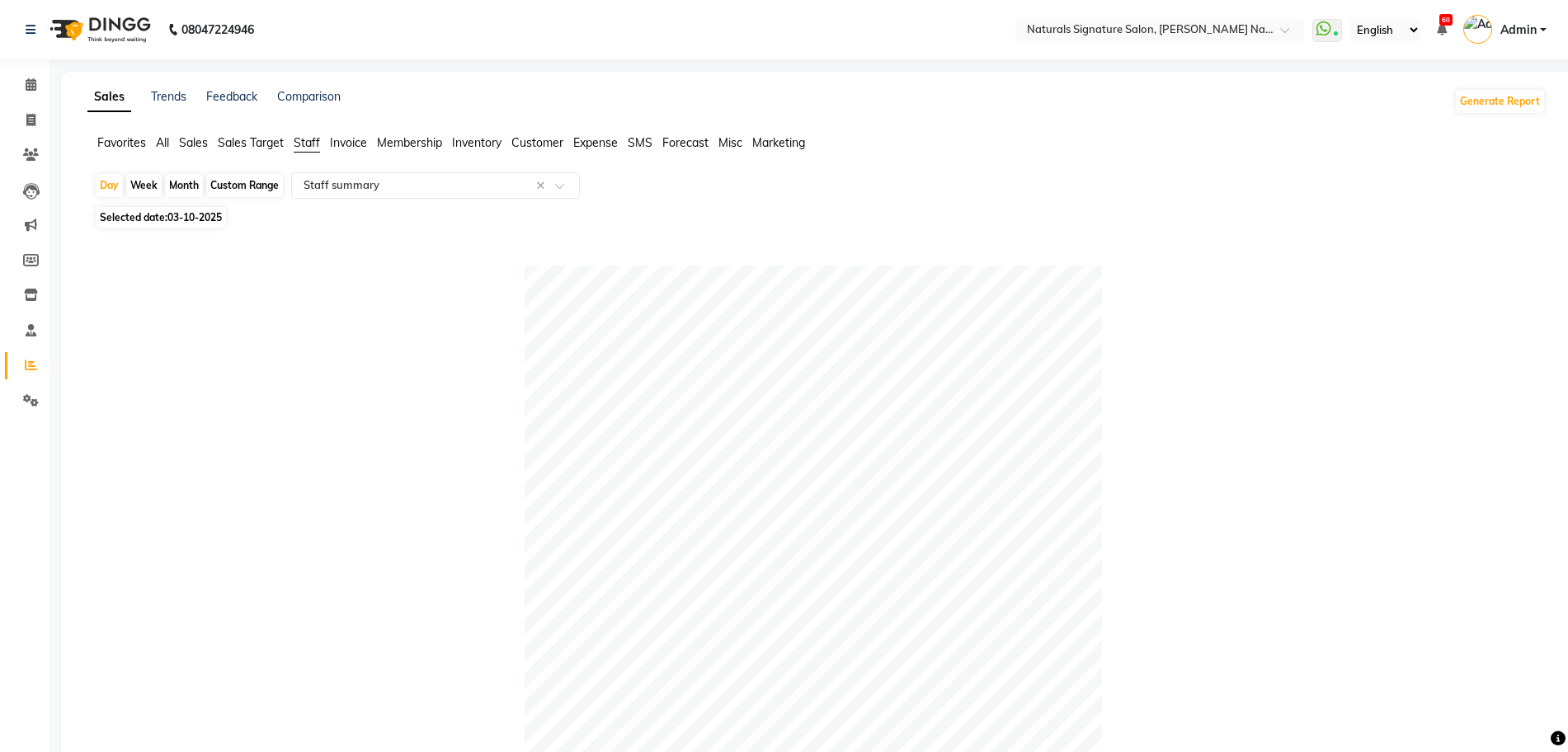
click at [400, 406] on div at bounding box center [813, 554] width 1438 height 577
click at [209, 215] on span "03-10-2025" at bounding box center [195, 217] width 55 height 13
select select "10"
select select "2025"
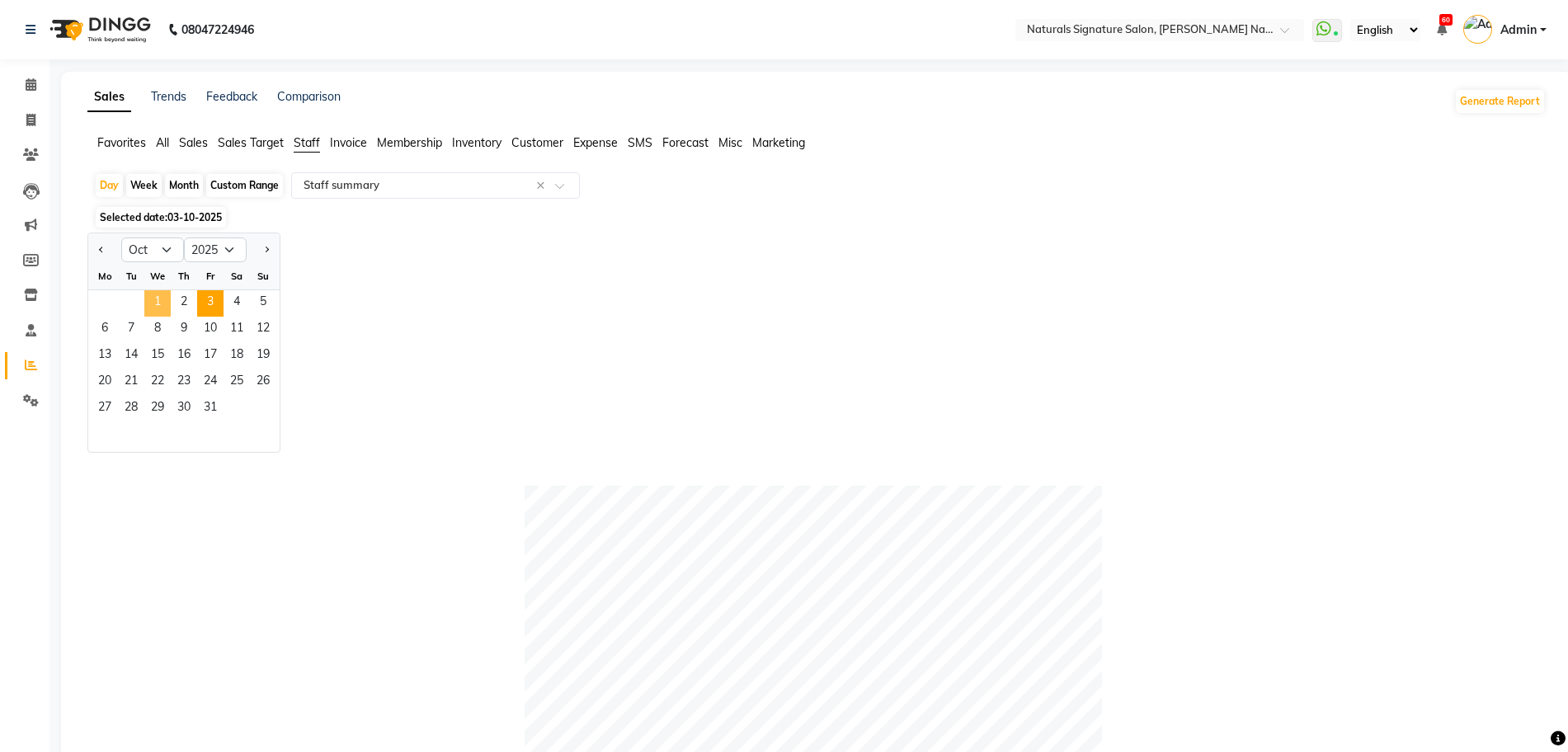
click at [166, 304] on span "1" at bounding box center [157, 303] width 26 height 26
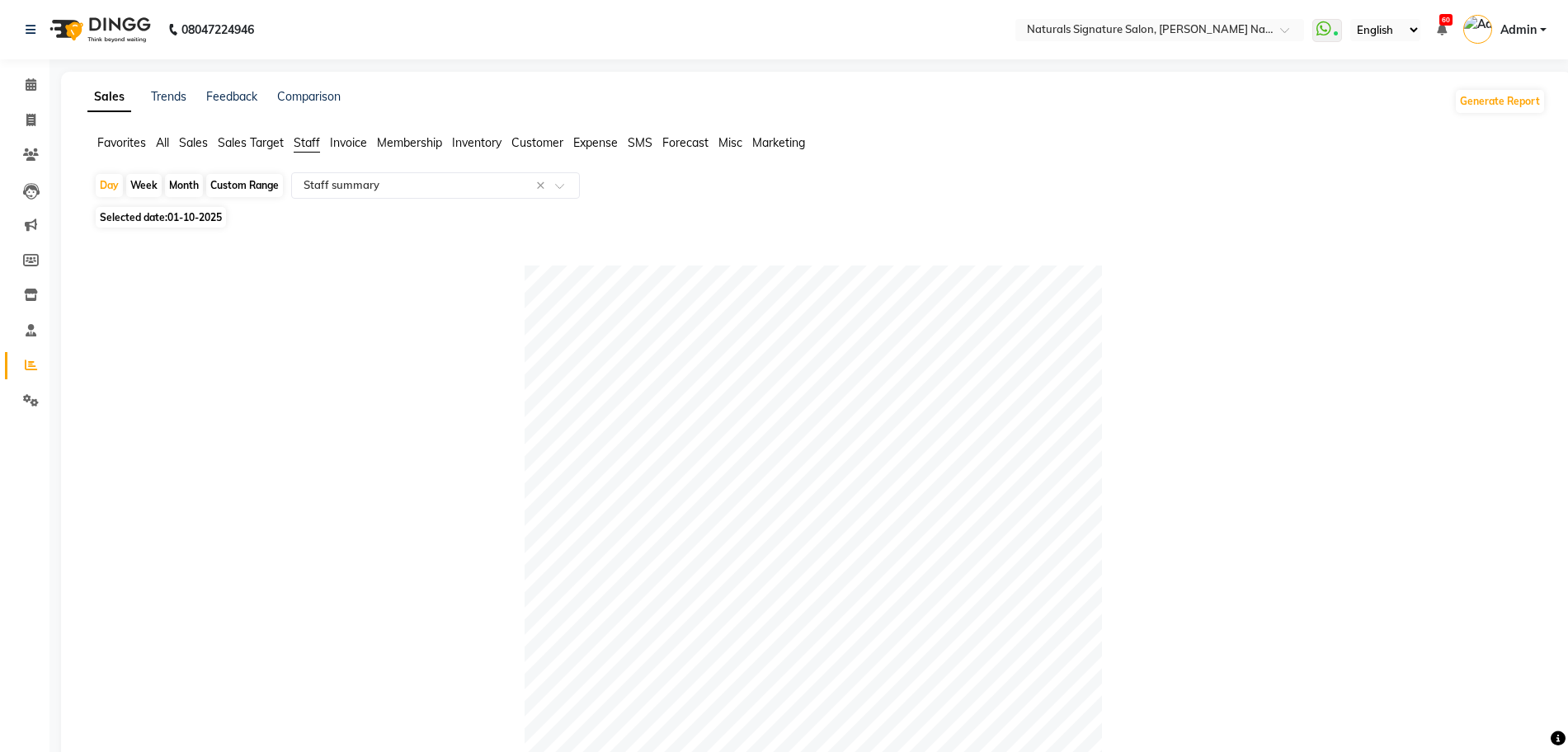
click at [246, 184] on div "Custom Range" at bounding box center [245, 185] width 77 height 23
select select "10"
select select "2025"
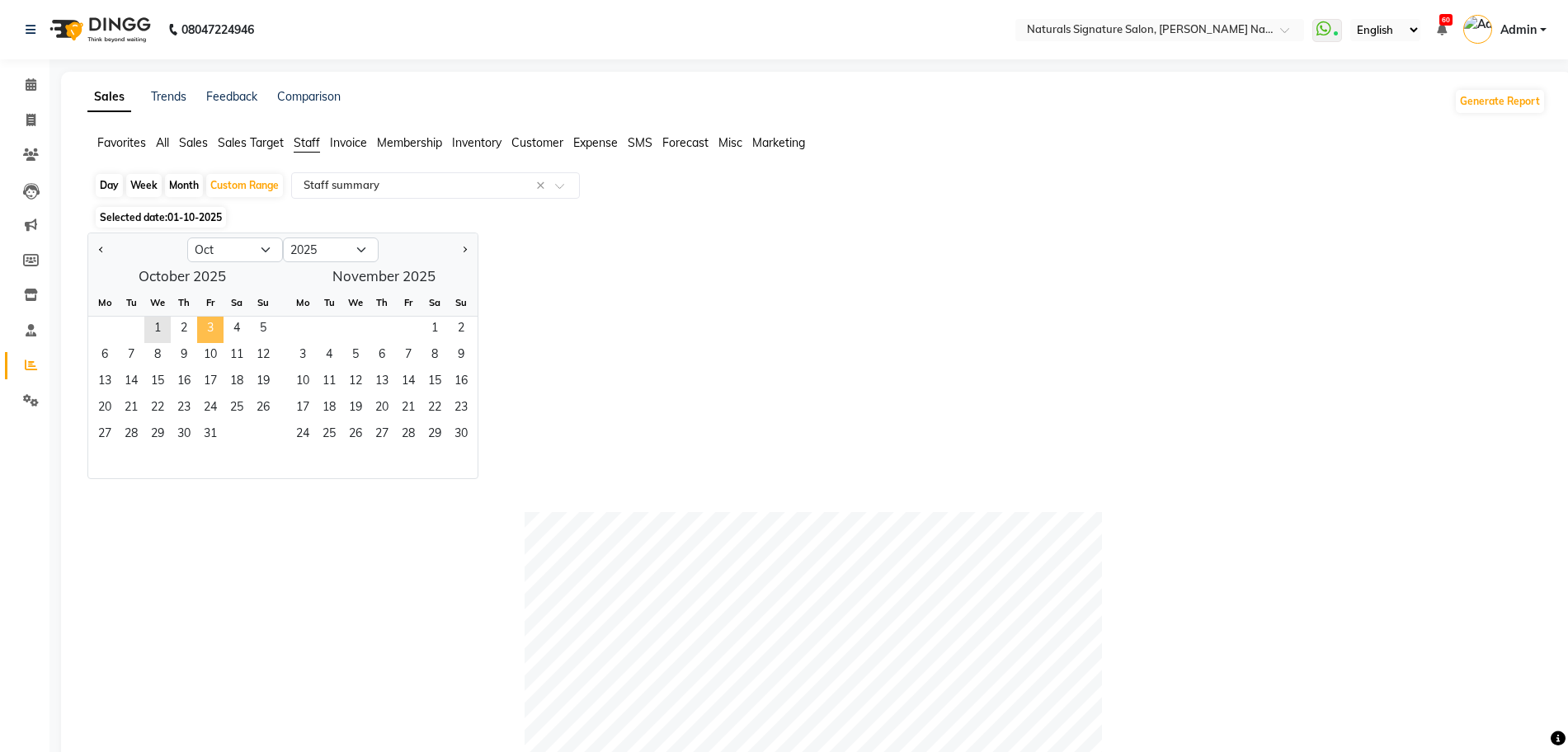
click at [216, 334] on span "3" at bounding box center [210, 329] width 26 height 26
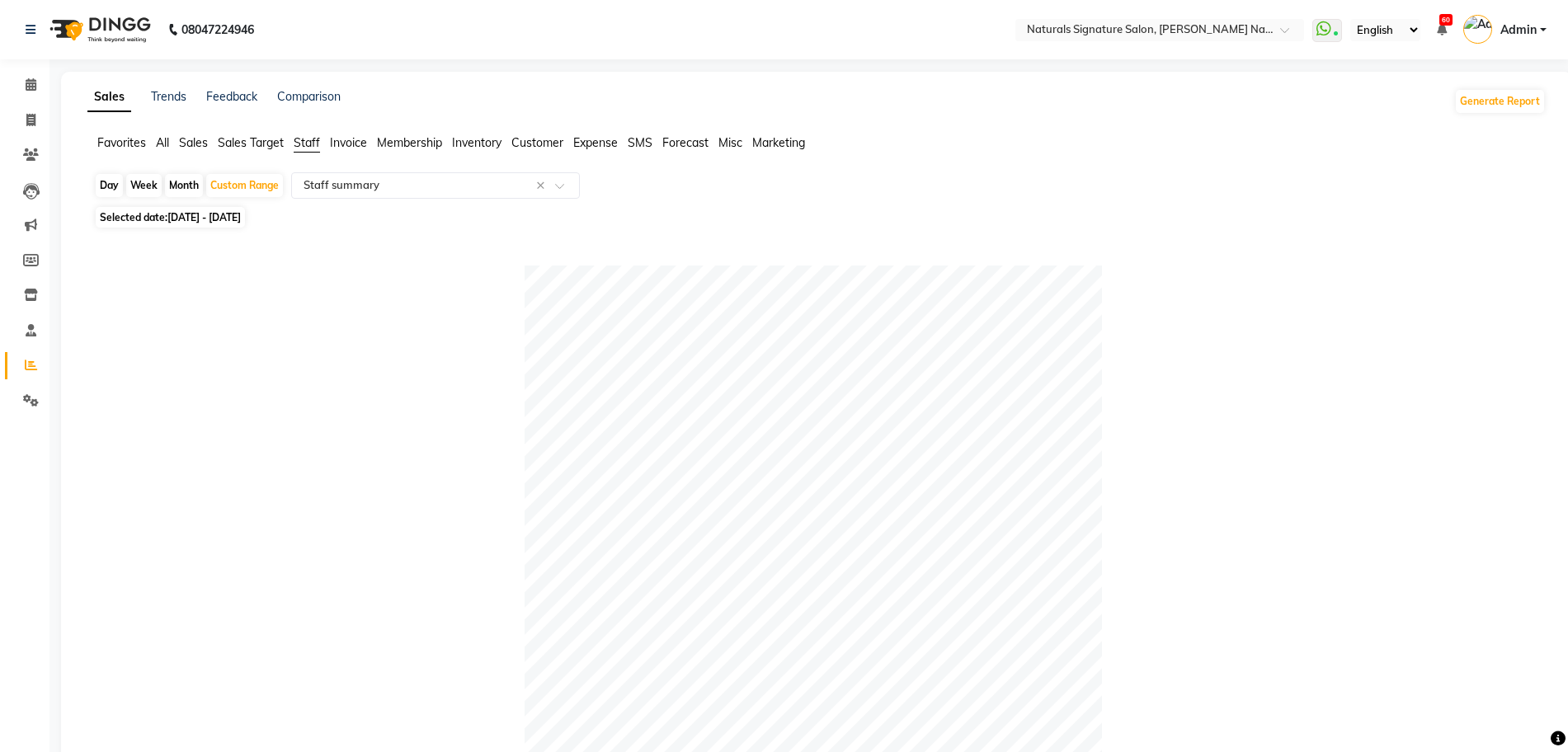
click at [319, 450] on div at bounding box center [813, 554] width 1438 height 577
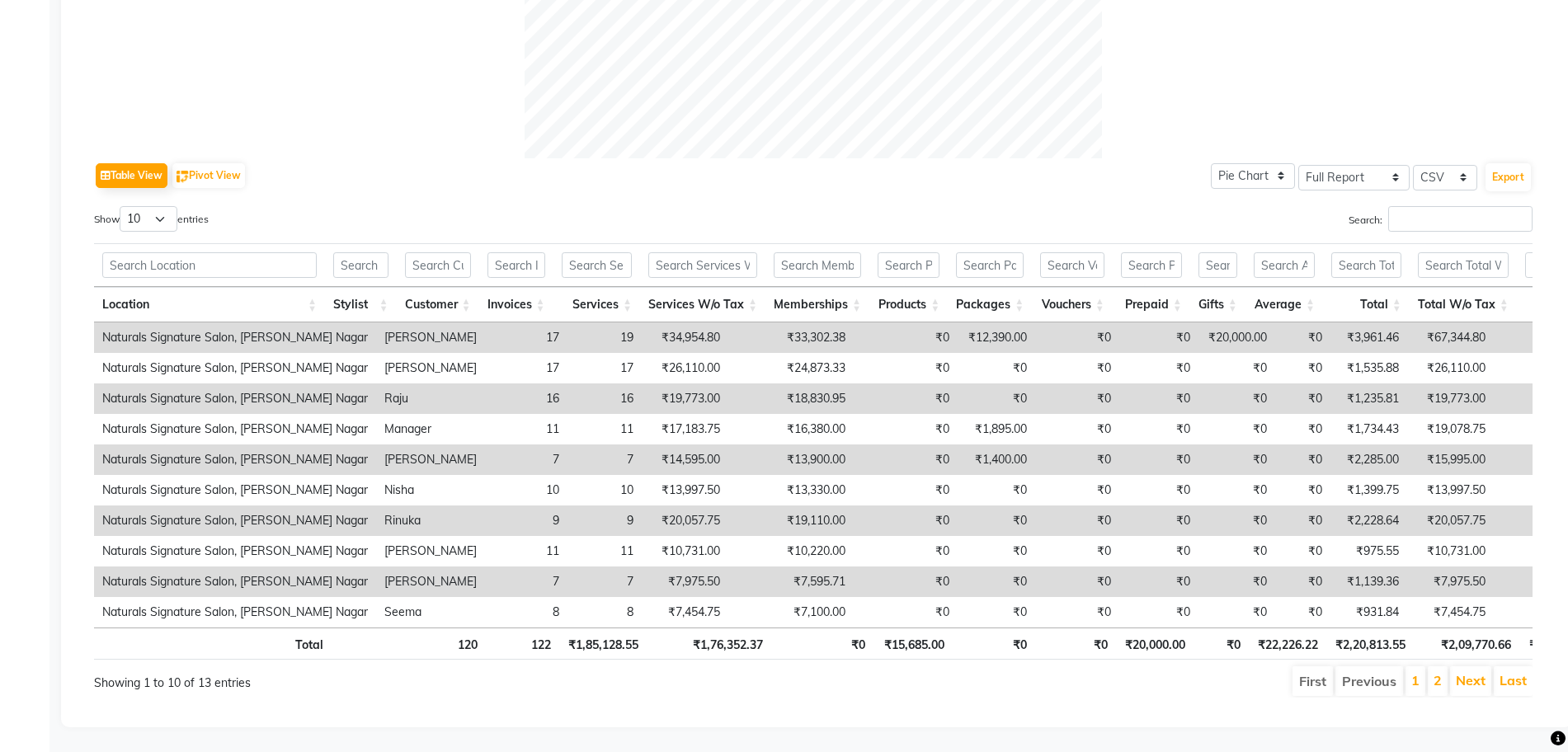
scroll to position [715, 0]
click at [924, 165] on div "Table View Pivot View Pie Chart Bar Chart Select Full Report Filtered Report Se…" at bounding box center [813, 427] width 1438 height 539
click at [166, 206] on select "10 25 50 100" at bounding box center [148, 219] width 58 height 26
select select "100"
click at [122, 206] on select "10 25 50 100" at bounding box center [148, 219] width 58 height 26
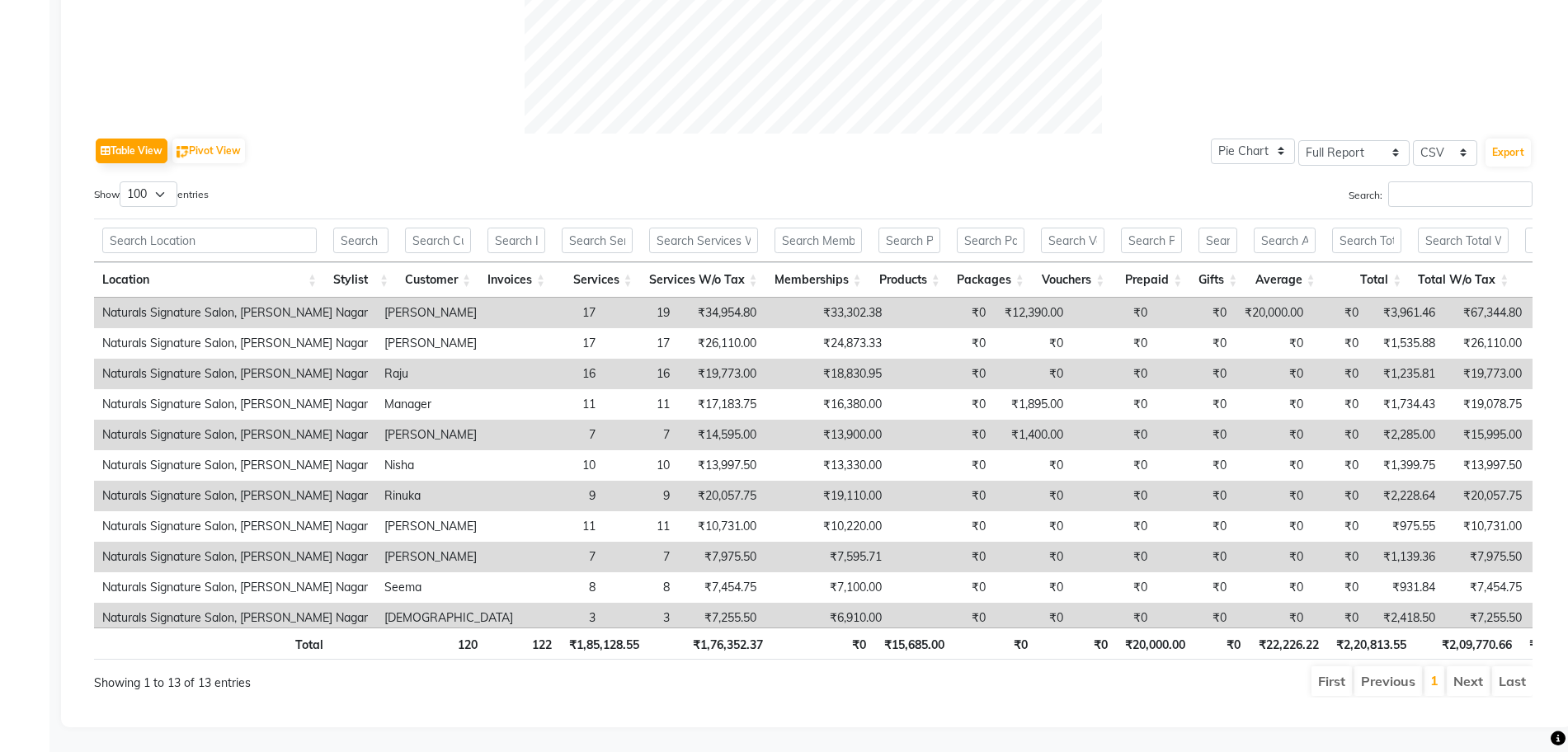
click at [807, 184] on div "Show 10 25 50 100 entries" at bounding box center [447, 197] width 731 height 32
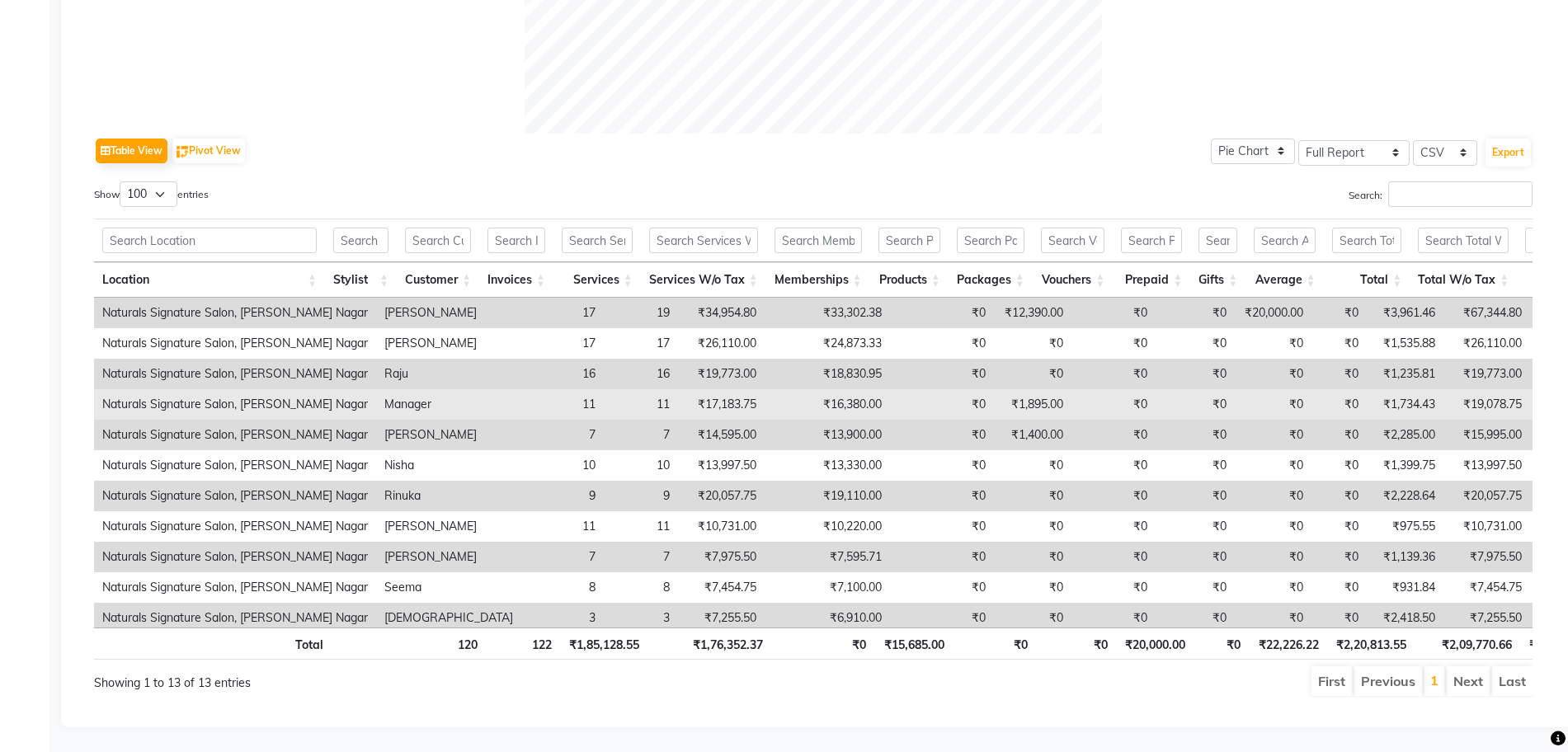
click at [890, 389] on td "₹0" at bounding box center [942, 403] width 104 height 30
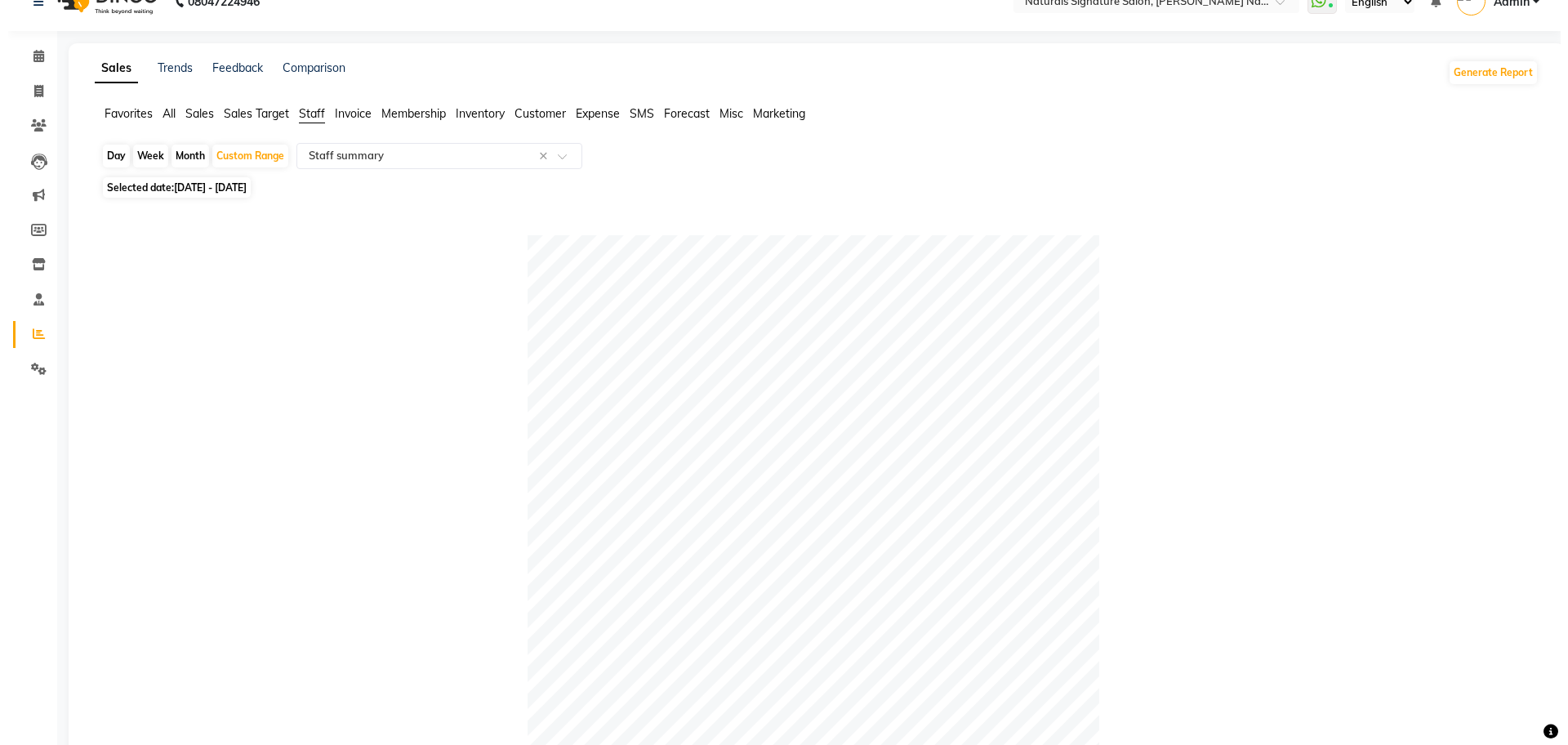
scroll to position [0, 0]
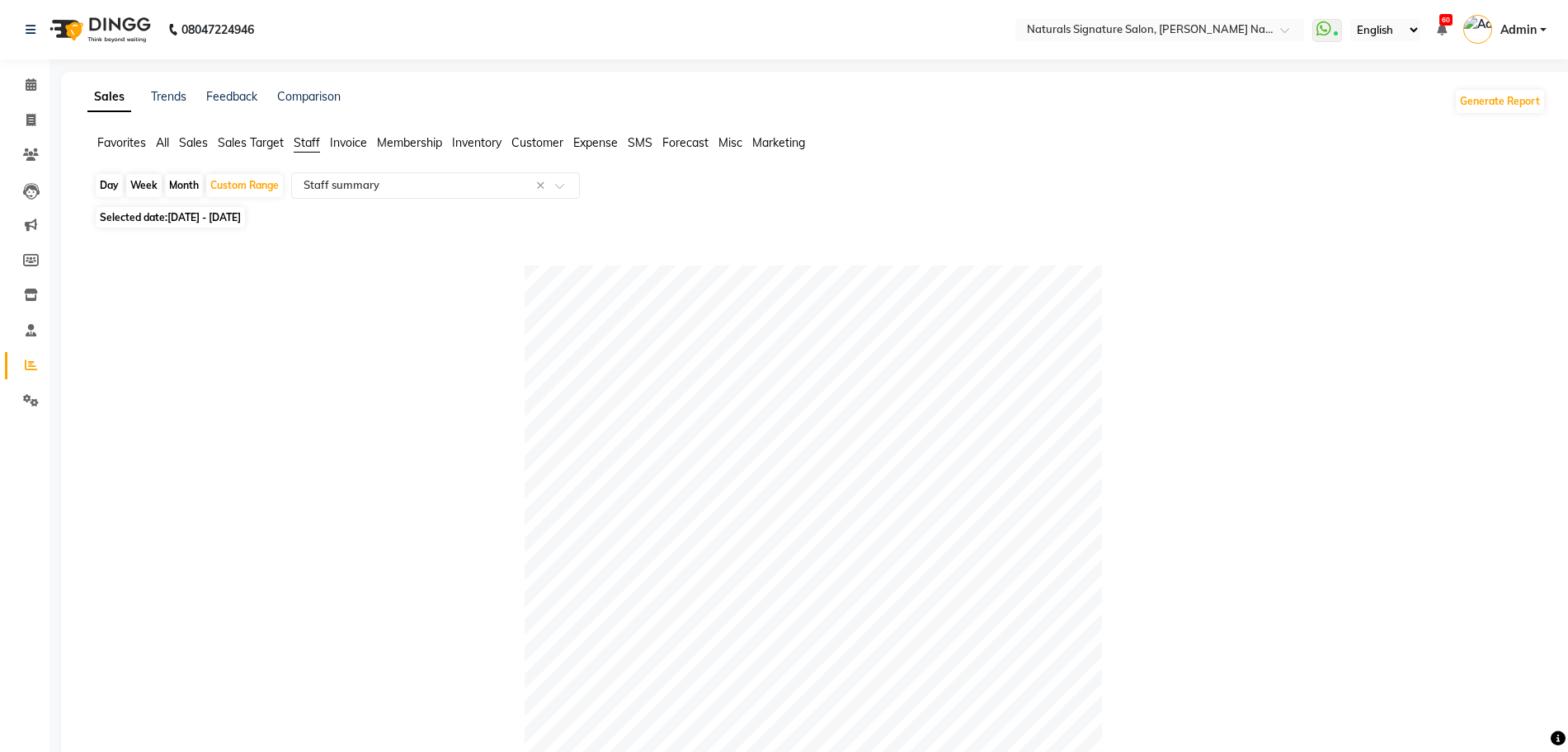
click at [54, 28] on img at bounding box center [99, 29] width 113 height 47
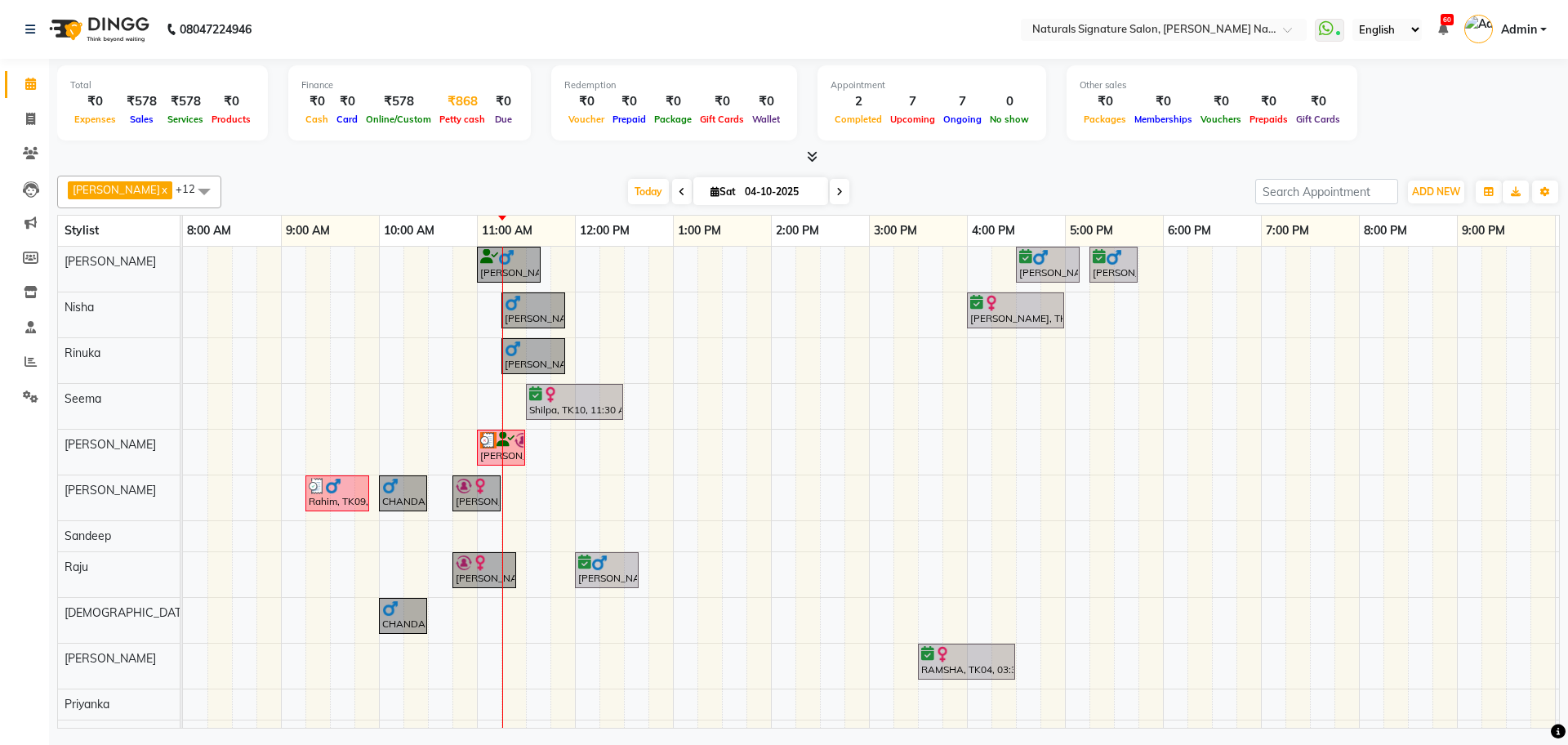
click at [454, 110] on div "Petty cash" at bounding box center [462, 118] width 54 height 17
click at [466, 117] on span "Petty cash" at bounding box center [462, 119] width 54 height 12
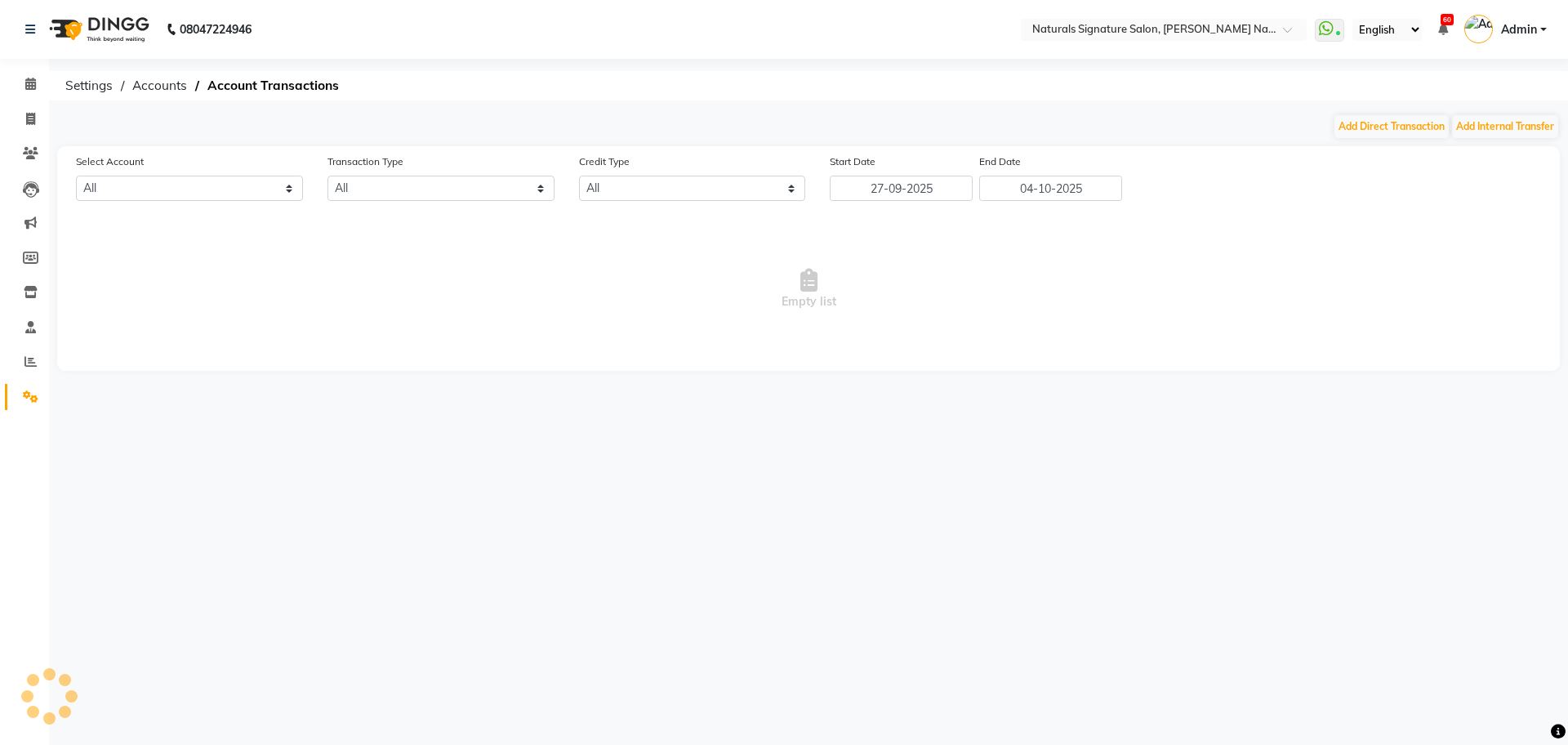
select select "5122"
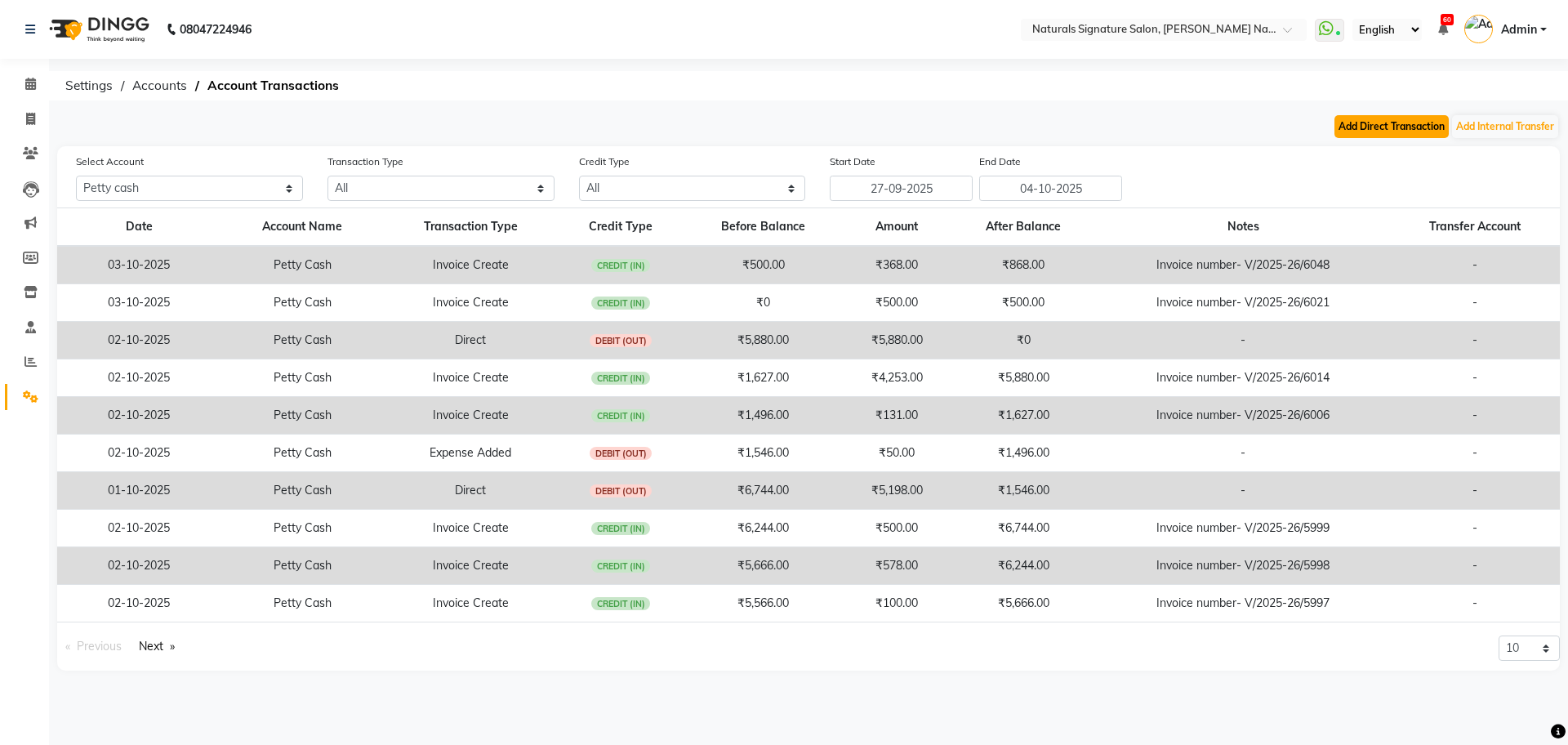
click at [1359, 130] on button "Add Direct Transaction" at bounding box center [1392, 126] width 114 height 23
select select "direct"
select select "5122"
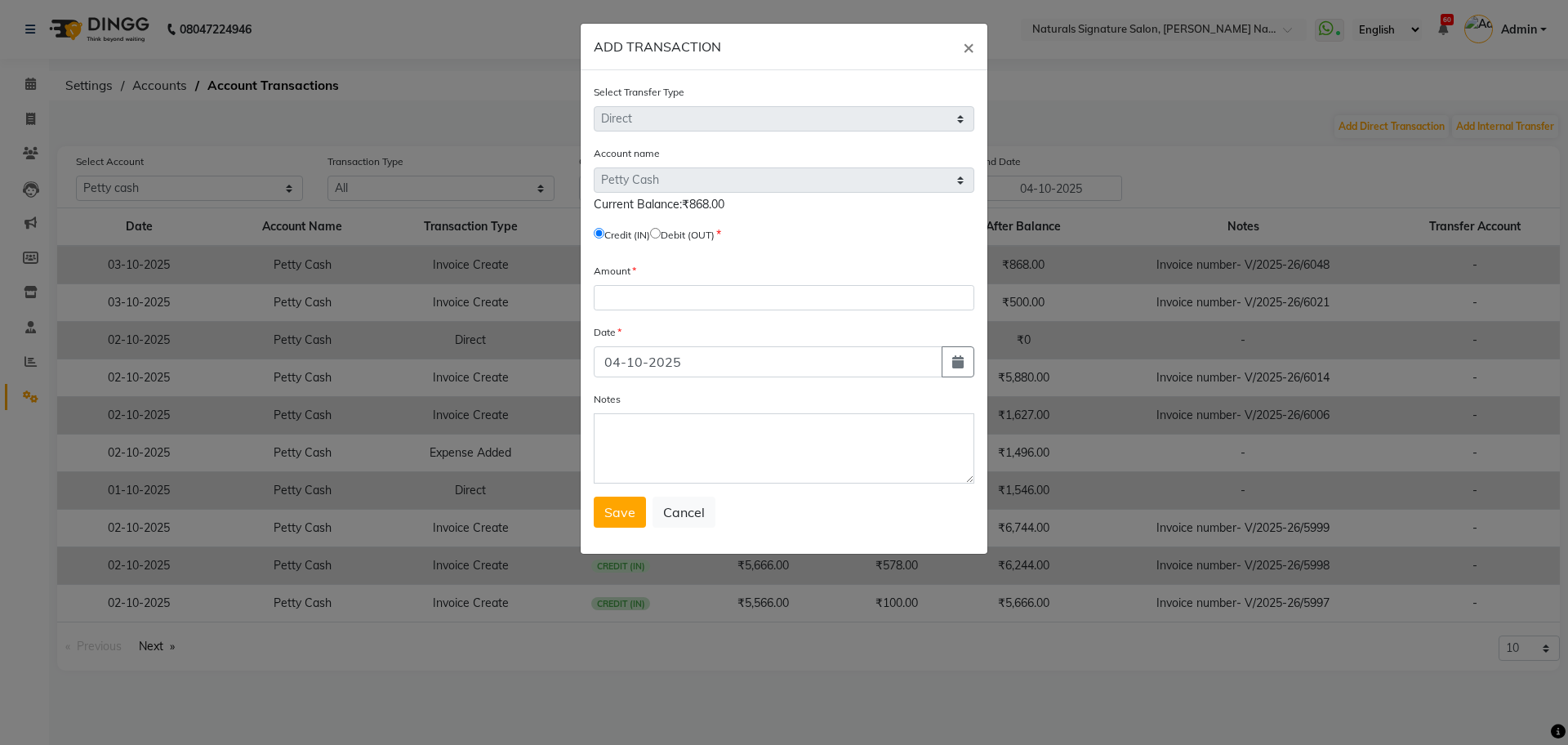
click at [650, 232] on label "Credit (IN)" at bounding box center [627, 235] width 46 height 14
click at [661, 232] on input "radio" at bounding box center [656, 233] width 11 height 11
radio input "true"
click at [609, 308] on input "number" at bounding box center [784, 297] width 381 height 25
type input "868"
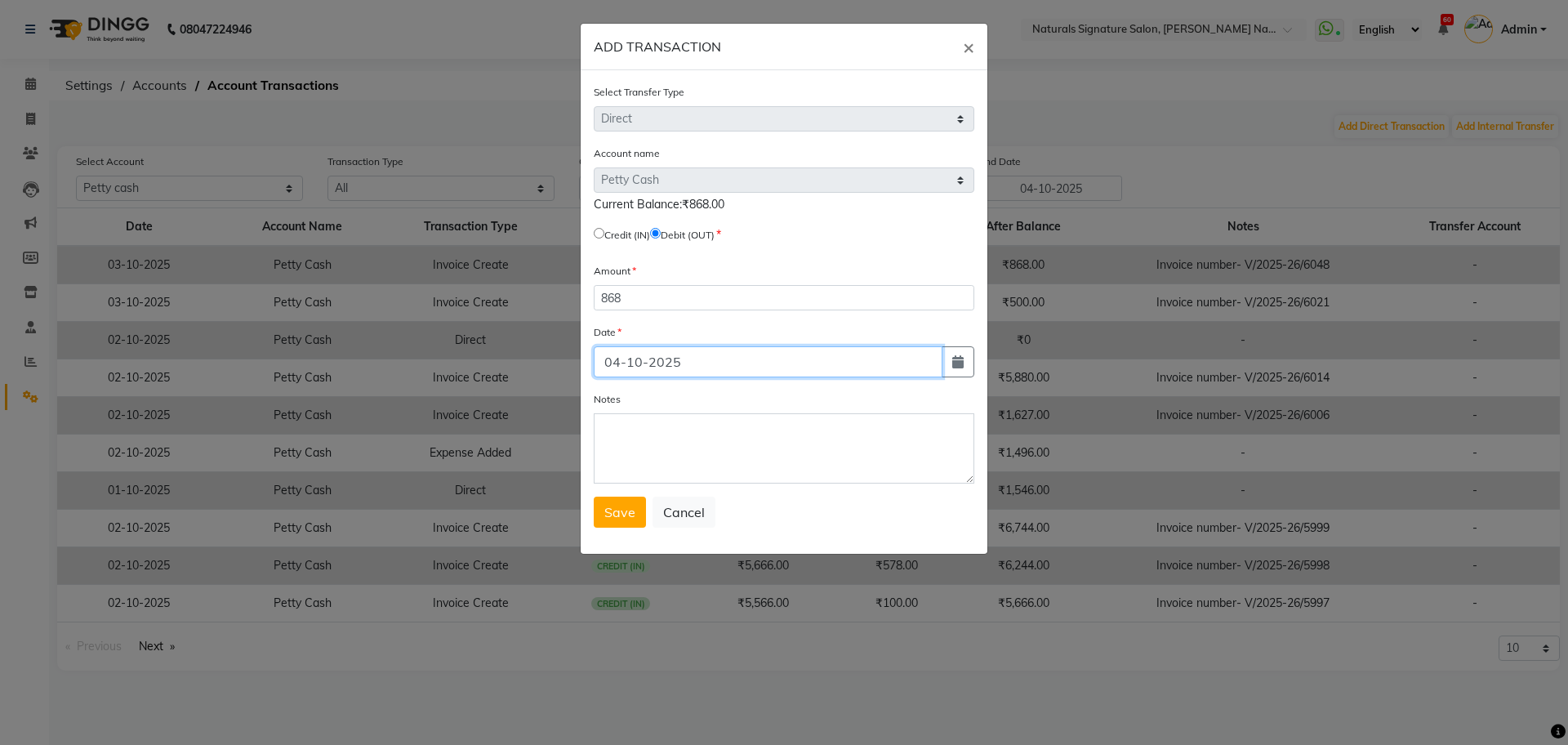
click at [617, 359] on input "04-10-2025" at bounding box center [769, 362] width 349 height 31
type input "03-10-2025"
click at [622, 505] on span "Save" at bounding box center [619, 512] width 31 height 16
